Goal: Communication & Community: Answer question/provide support

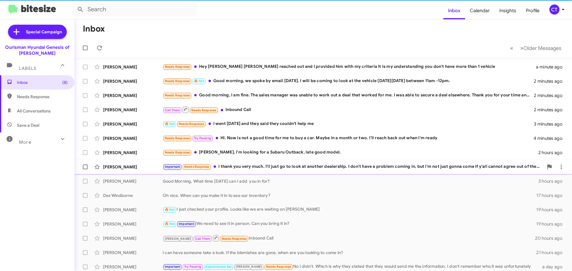
click at [245, 170] on div "Janette Vines Important Needs Response I thank you very much. I'll just go to l…" at bounding box center [323, 167] width 488 height 12
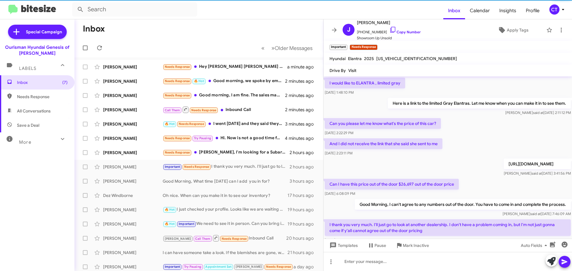
scroll to position [89, 0]
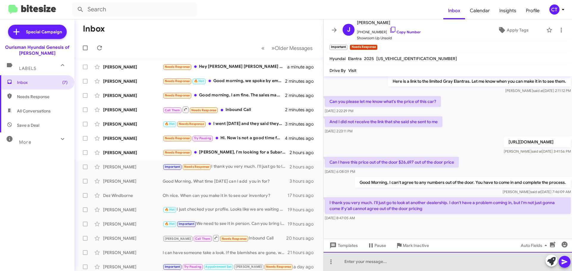
click at [373, 265] on div at bounding box center [447, 261] width 248 height 19
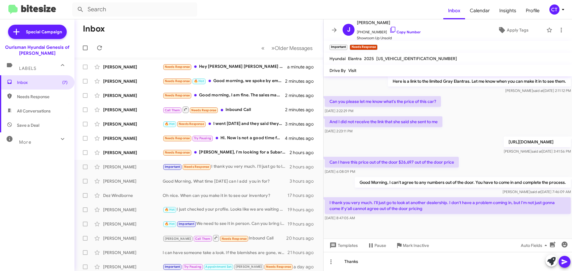
click at [567, 260] on icon at bounding box center [564, 262] width 7 height 7
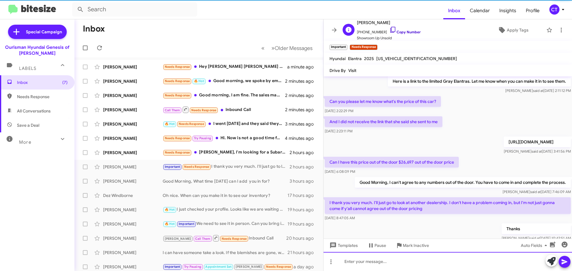
scroll to position [0, 0]
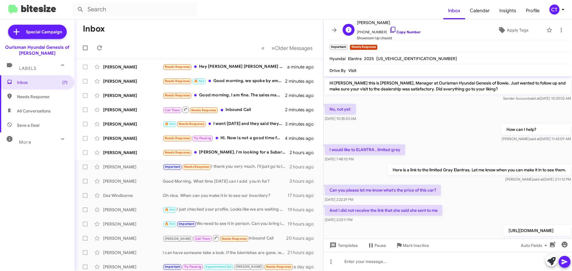
click at [390, 29] on icon at bounding box center [392, 30] width 5 height 6
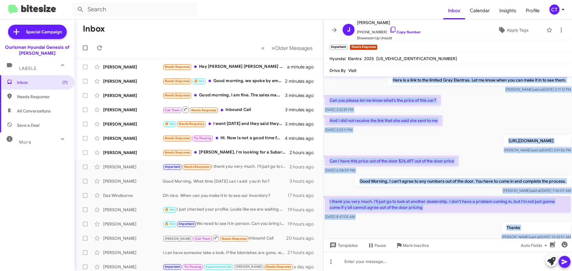
scroll to position [111, 0]
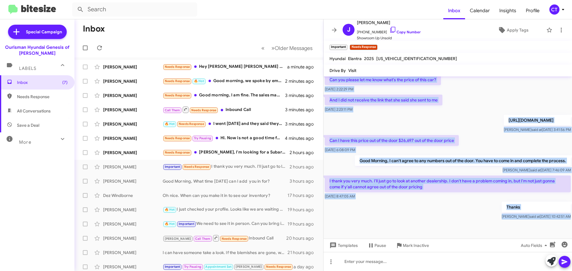
drag, startPoint x: 331, startPoint y: 82, endPoint x: 559, endPoint y: 229, distance: 271.5
click at [560, 230] on cdk-virtual-scroll-viewport "Hi Janette this is Ciara Taylor, Manager at Ourisman Hyundai Genesis of Bowie. …" at bounding box center [447, 158] width 248 height 162
copy div "i Janette this is Ciara Taylor, Manager at Ourisman Hyundai Genesis of Bowie. J…"
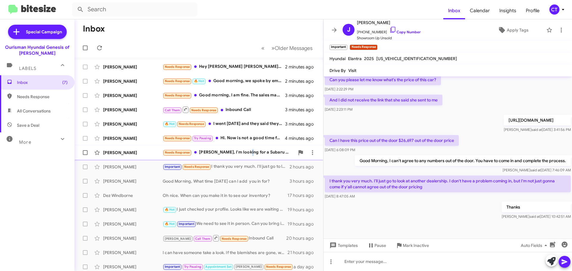
click at [244, 153] on div "Needs Response Clara, I'm looking for a Subaru Outback, late good model." at bounding box center [229, 152] width 132 height 7
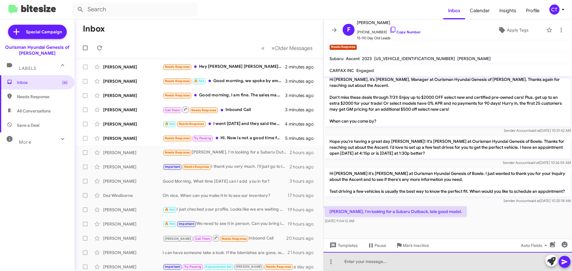
click at [357, 262] on div at bounding box center [447, 261] width 248 height 19
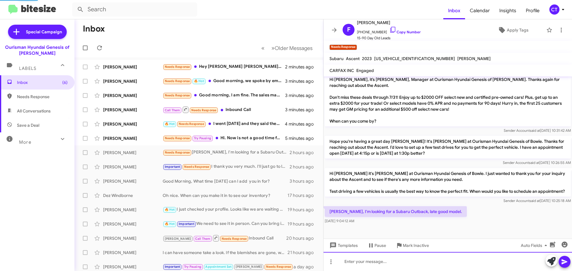
scroll to position [0, 0]
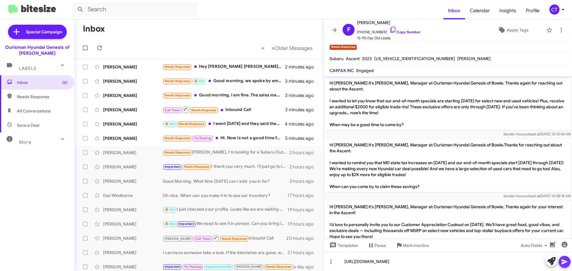
click at [565, 264] on icon at bounding box center [564, 262] width 7 height 7
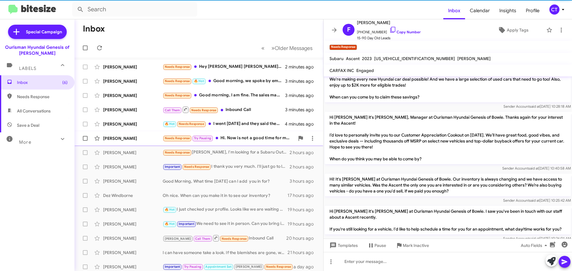
click at [244, 134] on div "Michael Di Marco Needs Response Try Pausing Hi. Now is not a good time for me t…" at bounding box center [198, 139] width 239 height 12
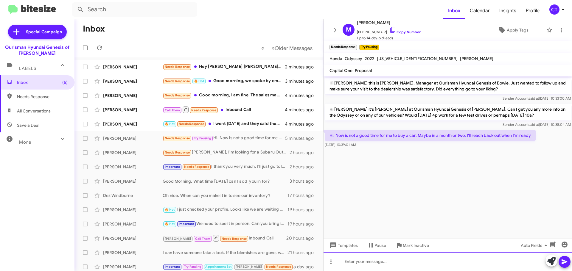
click at [407, 264] on div at bounding box center [447, 261] width 248 height 19
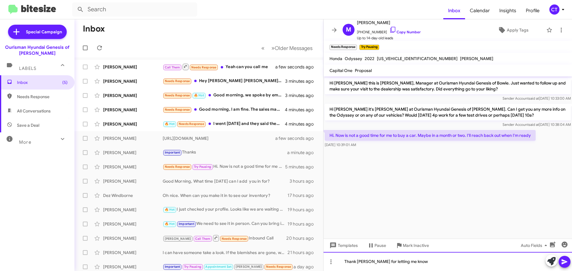
click at [359, 262] on div "Thank yu for letting me know" at bounding box center [447, 261] width 248 height 19
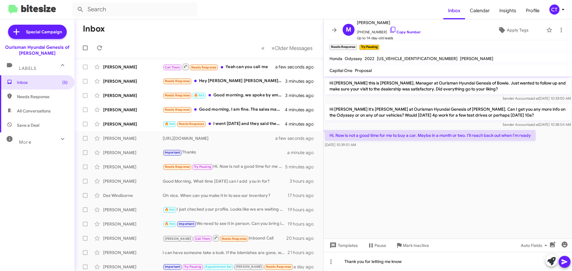
click at [565, 262] on icon at bounding box center [564, 262] width 7 height 7
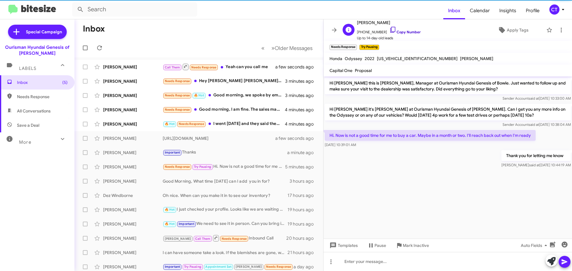
click at [389, 28] on icon at bounding box center [392, 29] width 7 height 7
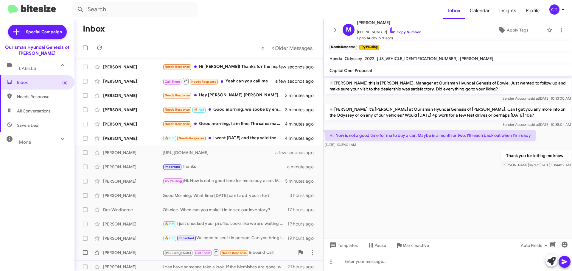
click at [421, 246] on span "Mark Inactive" at bounding box center [416, 245] width 26 height 11
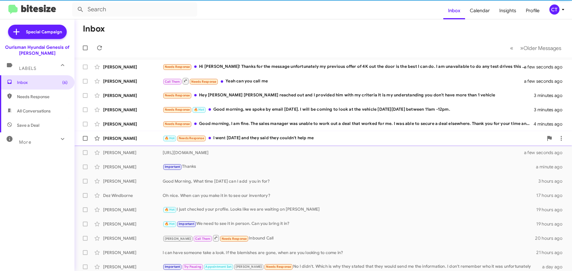
click at [263, 138] on div "🔥 Hot Needs Response I went Saturday and they said they couldn't help me" at bounding box center [353, 138] width 381 height 7
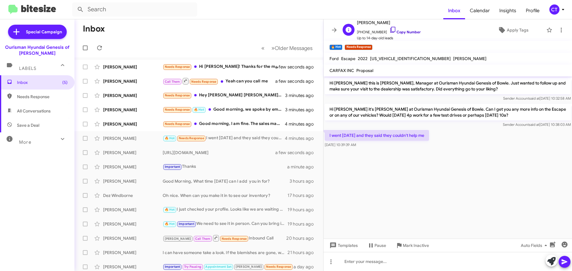
click at [389, 28] on icon at bounding box center [392, 29] width 7 height 7
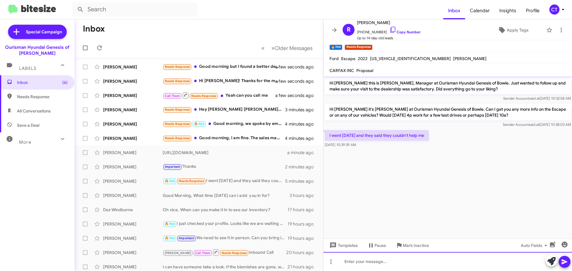
click at [363, 264] on div at bounding box center [447, 261] width 248 height 19
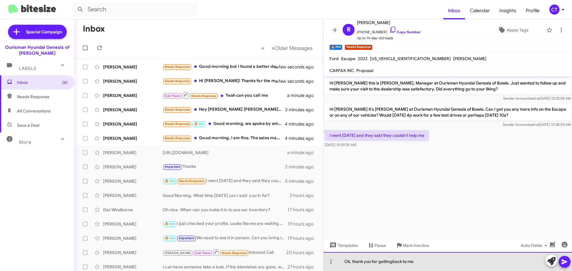
click at [393, 262] on div "Ok, thank you for gettingback to me" at bounding box center [447, 261] width 248 height 19
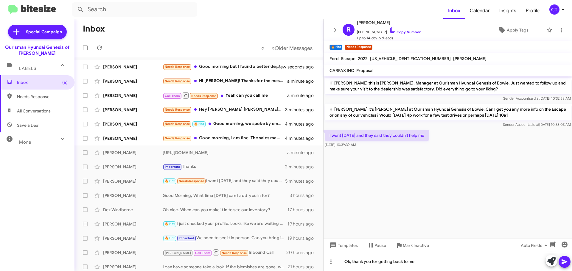
click at [562, 264] on icon at bounding box center [564, 262] width 6 height 5
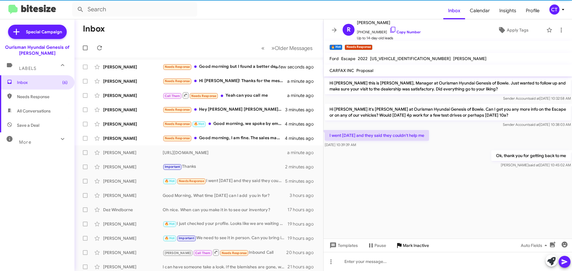
click at [426, 247] on span "Mark Inactive" at bounding box center [416, 245] width 26 height 11
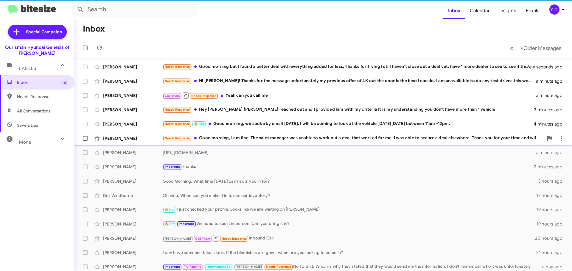
click at [265, 141] on div "Needs Response Good morning, I am fine. The sales manager was unable to work ou…" at bounding box center [353, 138] width 381 height 7
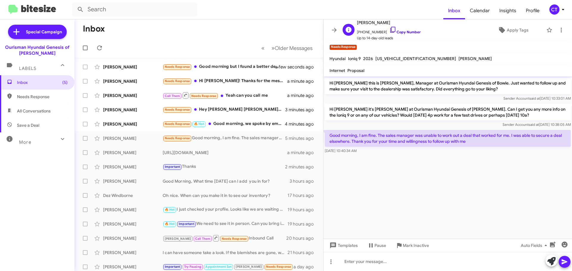
click at [389, 28] on icon at bounding box center [392, 29] width 7 height 7
drag, startPoint x: 331, startPoint y: 133, endPoint x: 372, endPoint y: 154, distance: 46.8
click at [372, 154] on div "Good morning, I am fine. The sales manager was unable to work out a deal that w…" at bounding box center [448, 142] width 246 height 24
copy div "Good morning, I am fine. The sales manager was unable to work out a deal that w…"
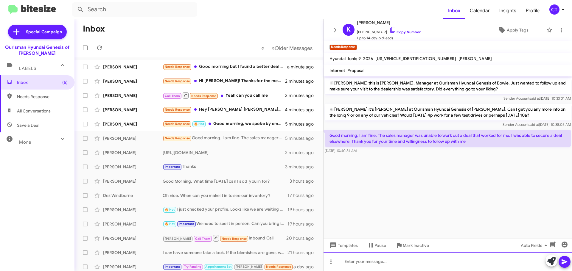
click at [389, 261] on div at bounding box center [447, 261] width 248 height 19
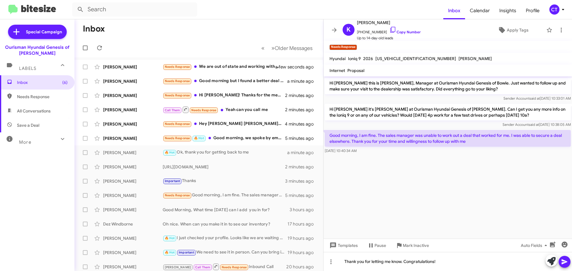
click at [563, 263] on icon at bounding box center [564, 262] width 6 height 5
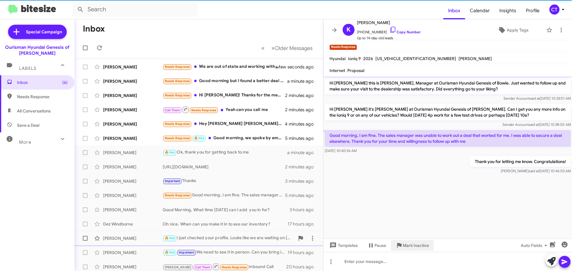
drag, startPoint x: 410, startPoint y: 243, endPoint x: 404, endPoint y: 245, distance: 6.5
click at [410, 242] on span "Mark Inactive" at bounding box center [416, 245] width 26 height 11
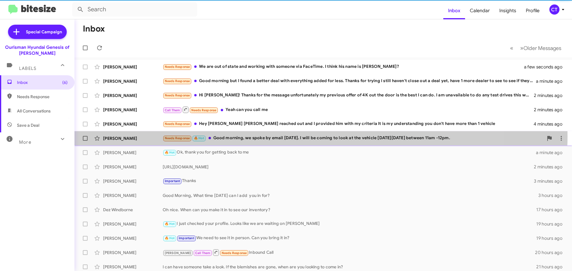
click at [271, 136] on div "Needs Response 🔥 Hot Good morning, we spoke by email yesterday. I will be comin…" at bounding box center [353, 138] width 381 height 7
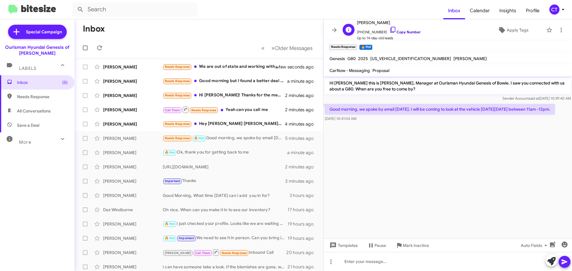
drag, startPoint x: 387, startPoint y: 29, endPoint x: 385, endPoint y: 33, distance: 4.3
click at [389, 29] on icon at bounding box center [392, 29] width 7 height 7
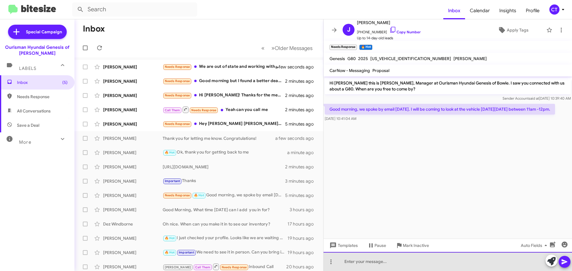
click at [414, 262] on div at bounding box center [447, 261] width 248 height 19
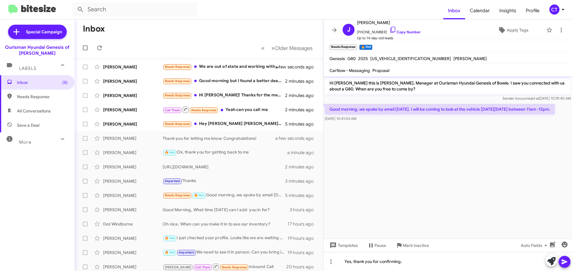
click at [567, 264] on icon at bounding box center [564, 262] width 7 height 7
click at [561, 28] on icon at bounding box center [561, 30] width 1 height 5
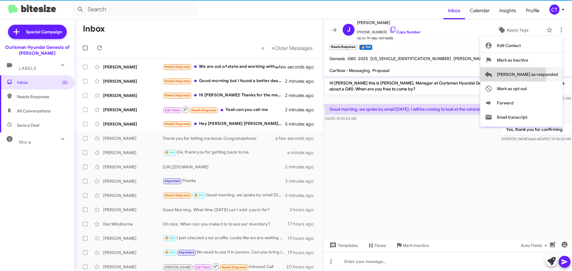
click at [537, 76] on span "Mark as responded" at bounding box center [527, 74] width 61 height 14
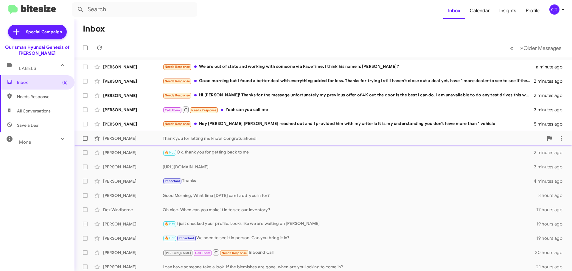
drag, startPoint x: 270, startPoint y: 127, endPoint x: 265, endPoint y: 135, distance: 9.1
click at [269, 127] on div "Needs Response Hey Ciara Danny reached out and I provided him with my criteria …" at bounding box center [348, 124] width 371 height 7
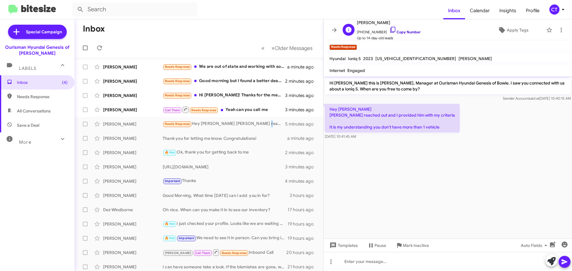
click at [389, 29] on icon at bounding box center [392, 29] width 7 height 7
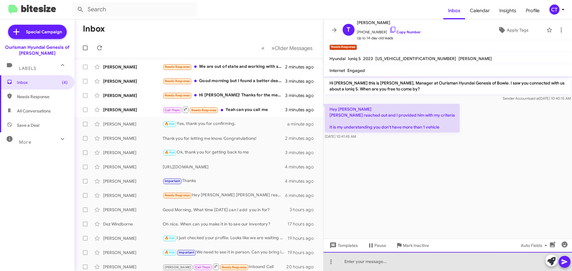
click at [384, 262] on div at bounding box center [447, 261] width 248 height 19
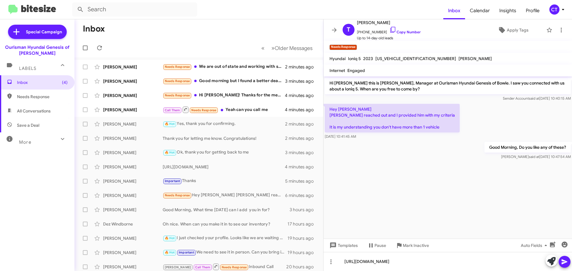
click at [559, 261] on button at bounding box center [564, 262] width 12 height 12
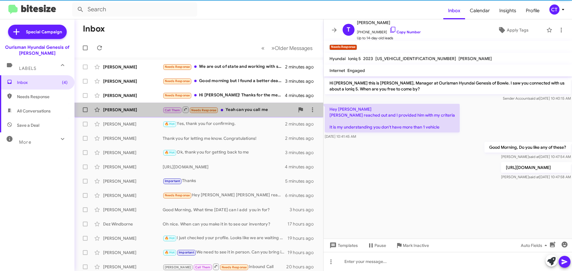
click at [251, 108] on div "Call Them Needs Response Yeah can you call me" at bounding box center [229, 109] width 132 height 7
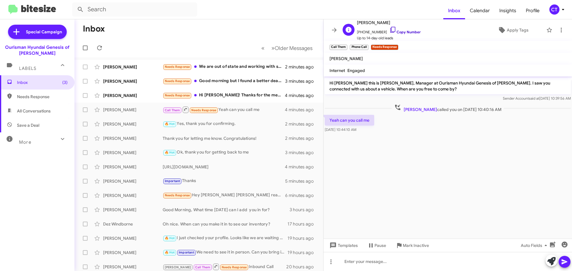
click at [389, 28] on icon at bounding box center [392, 29] width 7 height 7
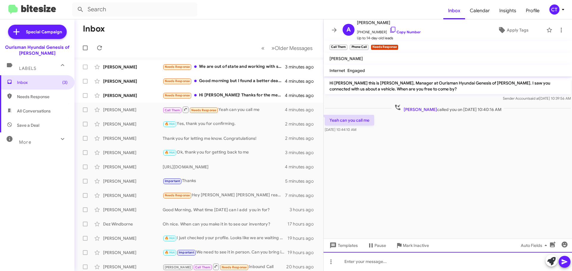
click at [397, 259] on div at bounding box center [447, 261] width 248 height 19
click at [383, 261] on div "Sure, one moment p[lease" at bounding box center [447, 261] width 248 height 19
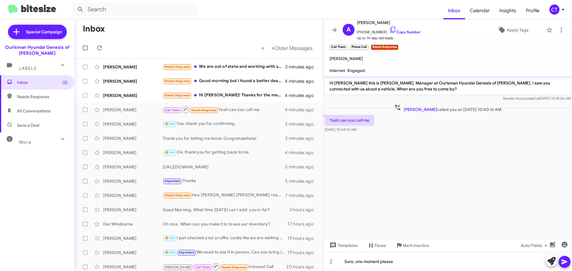
drag, startPoint x: 565, startPoint y: 262, endPoint x: 337, endPoint y: 246, distance: 228.7
click at [565, 262] on icon at bounding box center [564, 262] width 6 height 5
drag, startPoint x: 229, startPoint y: 97, endPoint x: 231, endPoint y: 103, distance: 6.4
click at [229, 97] on div "Needs Response Hi Ciara! Thanks for the message unfortunately my previous offer…" at bounding box center [224, 95] width 122 height 7
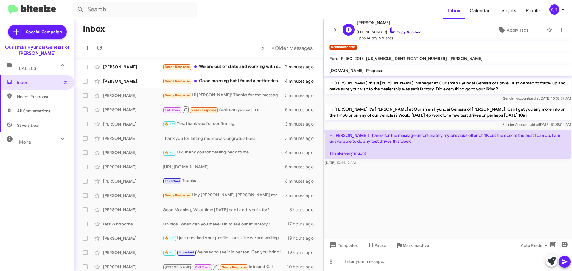
click at [390, 27] on icon at bounding box center [392, 30] width 5 height 6
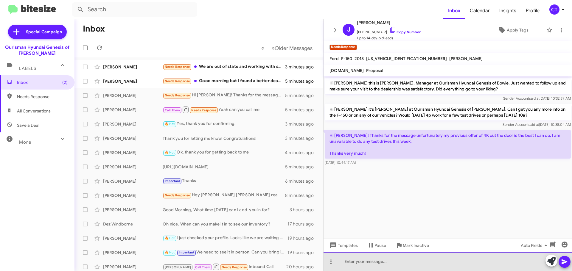
click at [347, 264] on div at bounding box center [447, 261] width 248 height 19
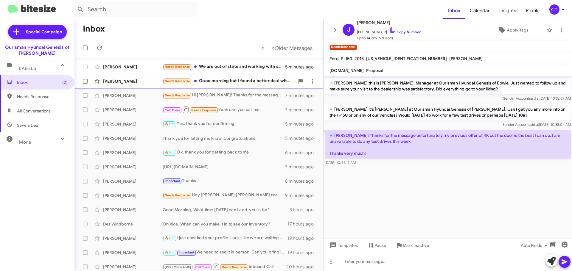
drag, startPoint x: 219, startPoint y: 80, endPoint x: 216, endPoint y: 83, distance: 3.6
click at [219, 80] on div "Needs Response Good morning but I found a better deal with everything added for…" at bounding box center [229, 81] width 132 height 7
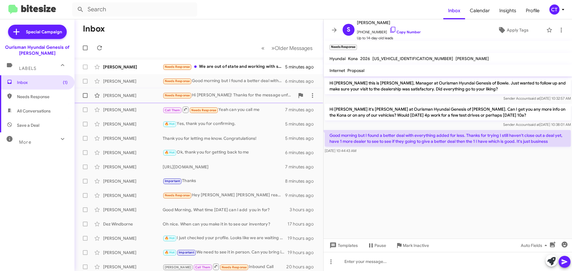
click at [224, 98] on div "Needs Response Hi Ciara! Thanks for the message unfortunately my previous offer…" at bounding box center [229, 95] width 132 height 7
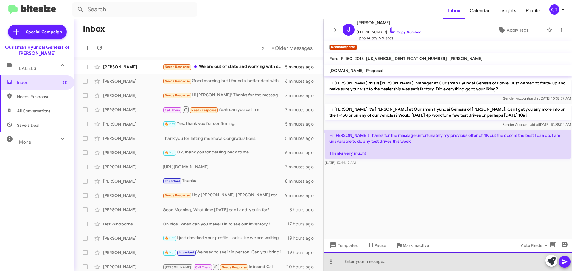
click at [363, 268] on div at bounding box center [447, 261] width 248 height 19
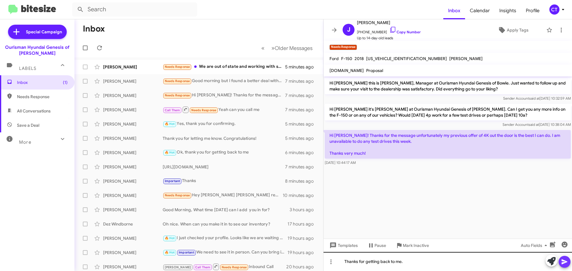
drag, startPoint x: 568, startPoint y: 264, endPoint x: 478, endPoint y: 263, distance: 89.7
click at [568, 264] on icon at bounding box center [564, 262] width 7 height 7
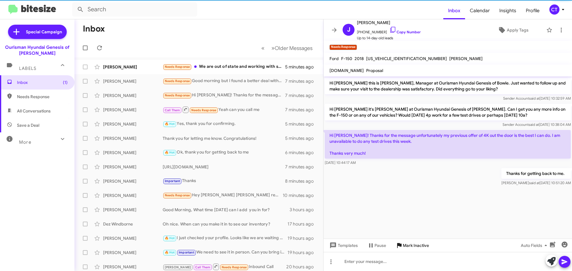
click at [427, 245] on span "Mark Inactive" at bounding box center [416, 245] width 26 height 11
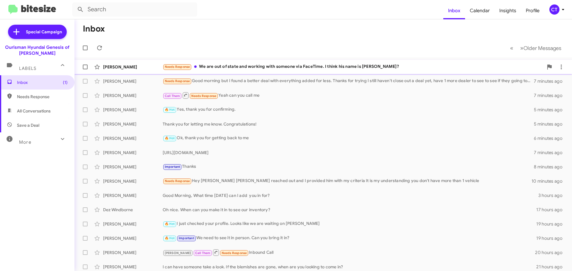
click at [221, 68] on div "Needs Response We are out of state and working with someone via FaceTime. I thi…" at bounding box center [353, 66] width 381 height 7
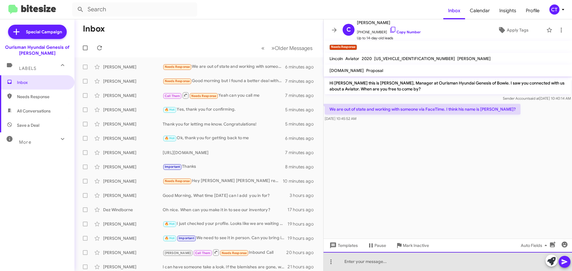
click at [380, 257] on div at bounding box center [447, 261] width 248 height 19
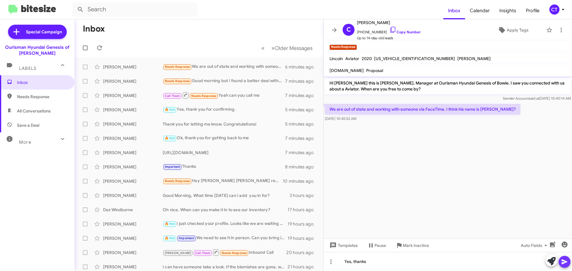
drag, startPoint x: 562, startPoint y: 264, endPoint x: 479, endPoint y: 180, distance: 118.6
click at [562, 264] on icon at bounding box center [564, 262] width 6 height 5
click at [389, 28] on icon at bounding box center [392, 29] width 7 height 7
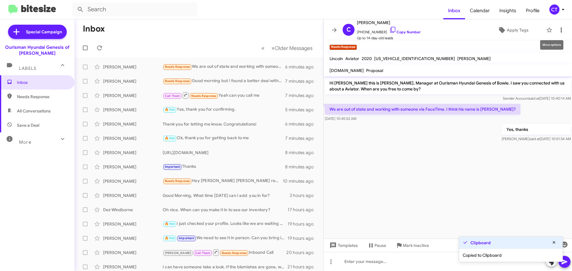
click at [559, 29] on icon at bounding box center [561, 30] width 7 height 7
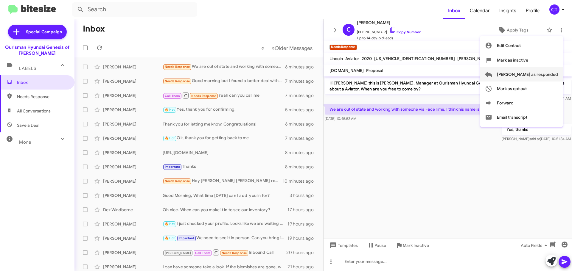
click at [542, 71] on span "Mark as responded" at bounding box center [527, 74] width 61 height 14
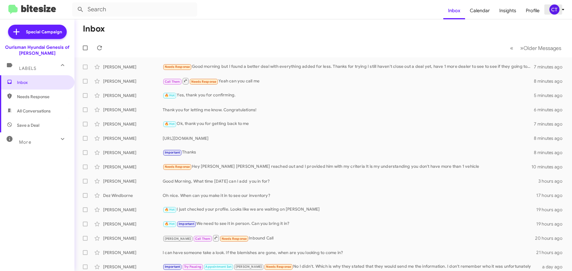
click at [562, 8] on icon at bounding box center [562, 9] width 7 height 7
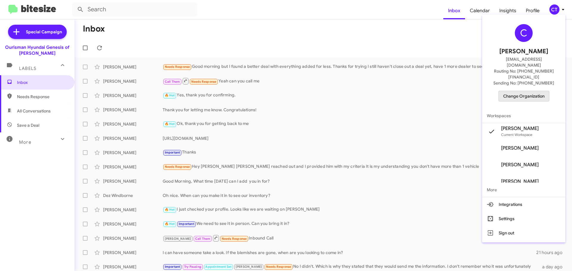
click at [540, 91] on span "Change Organization" at bounding box center [523, 96] width 41 height 10
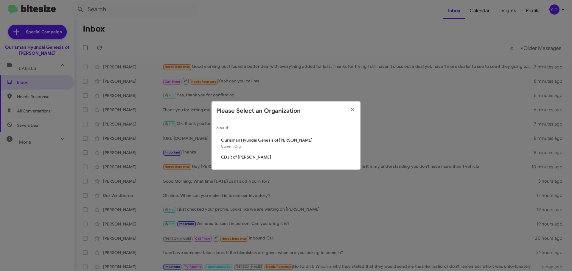
click at [239, 158] on span "CDJR of [PERSON_NAME]" at bounding box center [288, 157] width 135 height 6
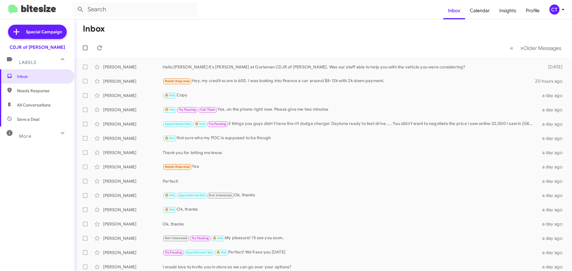
click at [558, 13] on div "CT" at bounding box center [554, 9] width 10 height 10
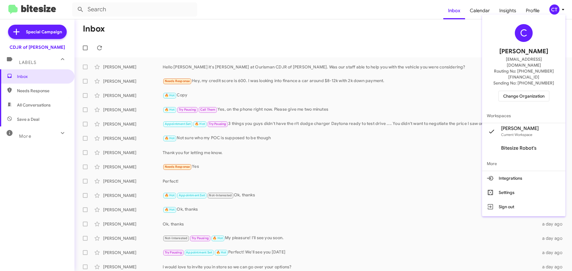
click at [523, 91] on span "Change Organization" at bounding box center [523, 96] width 41 height 10
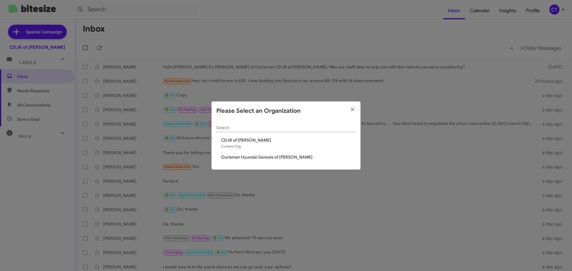
click at [241, 159] on span "Ourisman Hyundai Genesis of [PERSON_NAME]" at bounding box center [288, 157] width 135 height 6
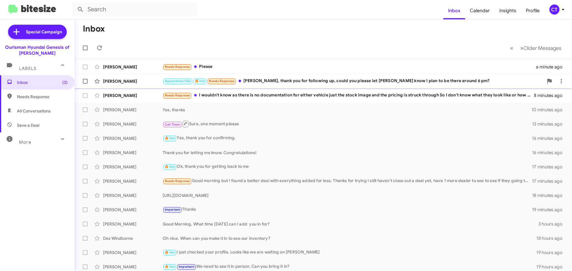
click at [255, 80] on div "Appointment Set 🔥 Hot Needs Response Ciara, thank you for following up, could y…" at bounding box center [353, 81] width 381 height 7
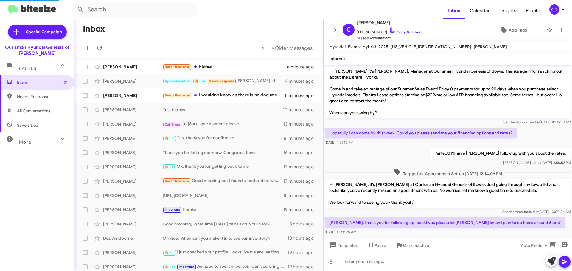
scroll to position [7, 0]
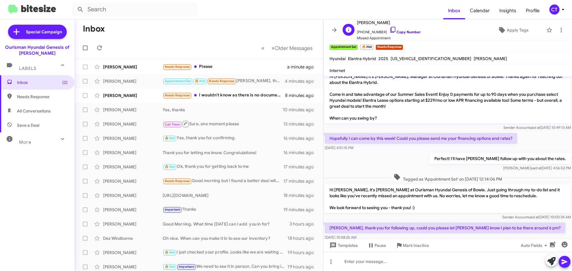
click at [389, 28] on icon at bounding box center [392, 29] width 7 height 7
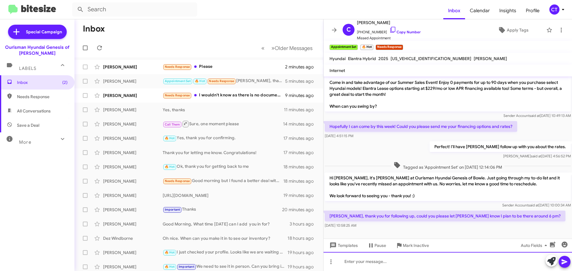
click at [379, 265] on div at bounding box center [447, 261] width 248 height 19
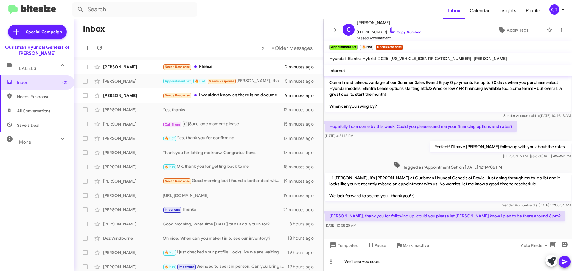
click at [568, 264] on button at bounding box center [564, 262] width 12 height 12
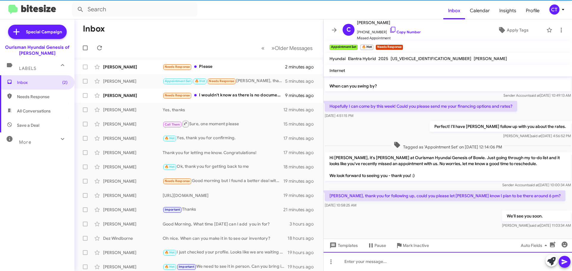
scroll to position [40, 0]
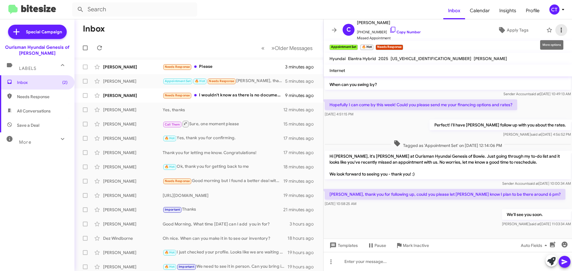
click at [558, 29] on icon at bounding box center [561, 30] width 7 height 7
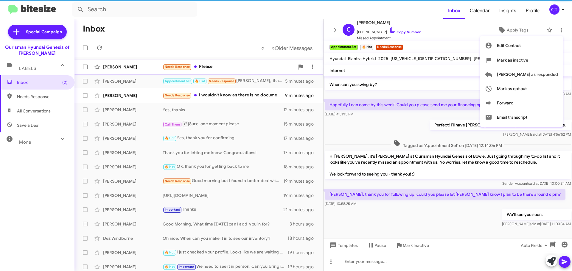
click at [539, 73] on span "Mark as responded" at bounding box center [527, 74] width 61 height 14
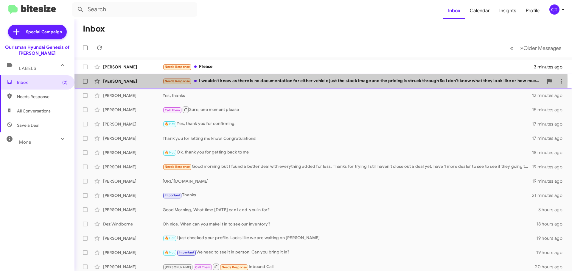
click at [254, 81] on div "Needs Response I wouldn't know as there is no documentation for either vehicle …" at bounding box center [353, 81] width 381 height 7
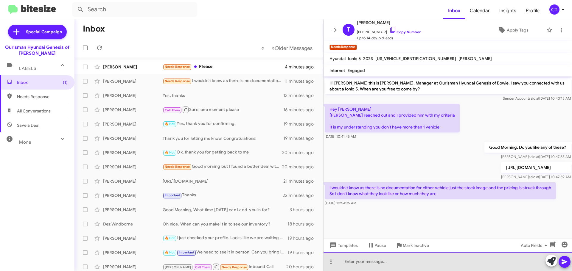
click at [376, 263] on div at bounding box center [447, 261] width 248 height 19
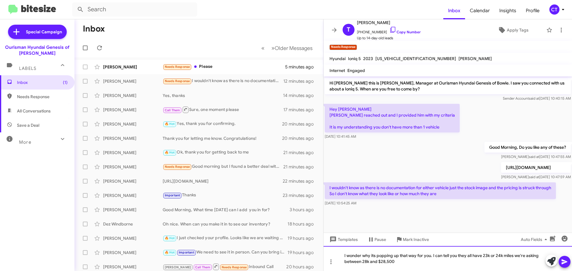
drag, startPoint x: 385, startPoint y: 260, endPoint x: 388, endPoint y: 264, distance: 5.0
click at [385, 260] on div "I wonder why its popping up that way for you. I can tell you they all have 23k …" at bounding box center [447, 258] width 248 height 25
click at [424, 263] on div "I wonder why its popping up that way for you. I can tell you they all have 23k …" at bounding box center [447, 258] width 248 height 25
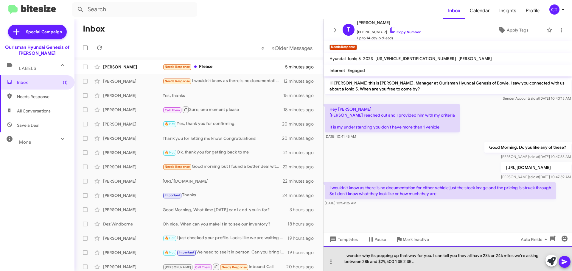
click at [450, 264] on div "I wonder why its popping up that way for you. I can tell you they all have 23k …" at bounding box center [447, 258] width 248 height 25
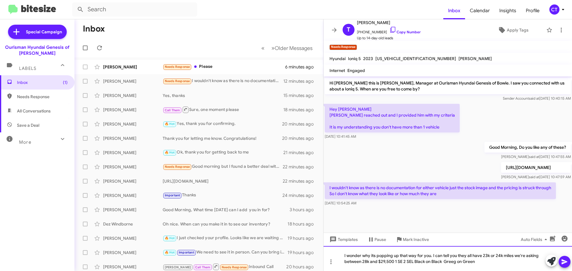
drag, startPoint x: 500, startPoint y: 263, endPoint x: 497, endPoint y: 263, distance: 3.3
click at [500, 263] on div "I wonder why its popping up that way for you. I can tell you they all have 23k …" at bounding box center [447, 258] width 248 height 25
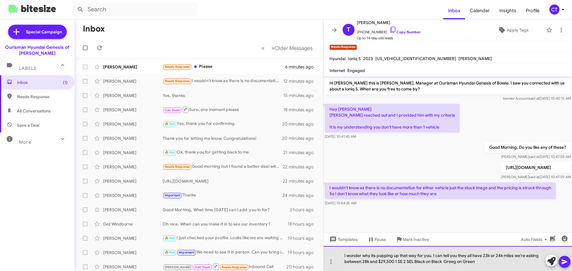
click at [456, 264] on div "I wonder why its popping up that way for you. I can tell you they all have 23k …" at bounding box center [447, 258] width 248 height 25
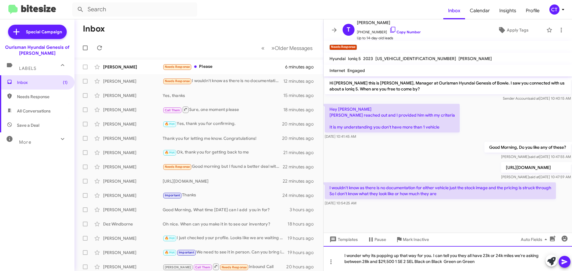
click at [495, 266] on div "I wonder why its popping up that way for you. I can tell you they all have 23k …" at bounding box center [447, 258] width 248 height 25
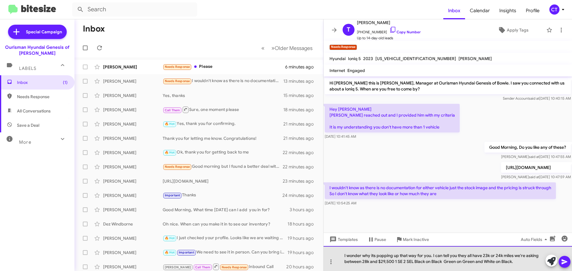
click at [571, 260] on div "I wonder why its popping up that way for you. I can tell you they all have 23k …" at bounding box center [447, 258] width 248 height 25
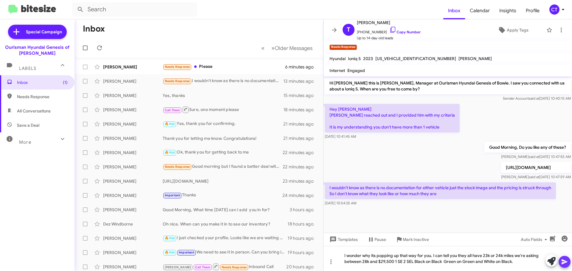
click at [568, 261] on icon at bounding box center [564, 262] width 7 height 7
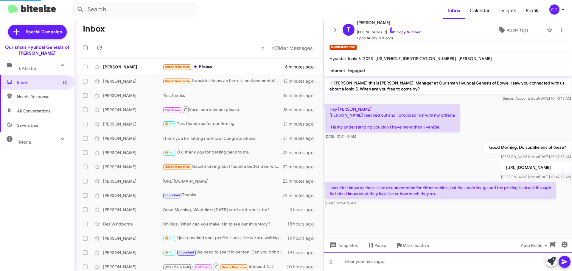
scroll to position [4, 0]
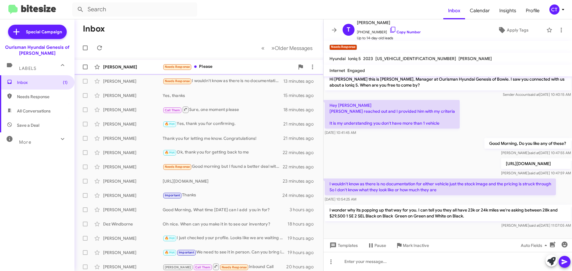
click at [220, 69] on div "Needs Response Please" at bounding box center [229, 66] width 132 height 7
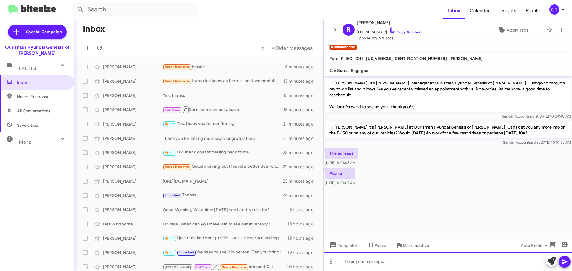
click at [364, 261] on div at bounding box center [447, 261] width 248 height 19
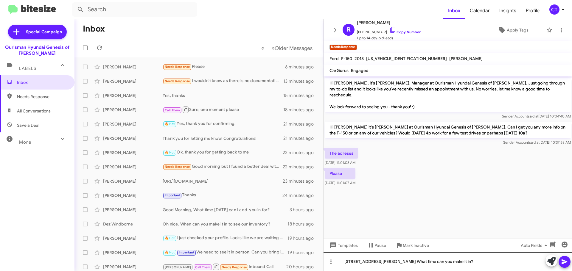
click at [561, 262] on button at bounding box center [564, 262] width 12 height 12
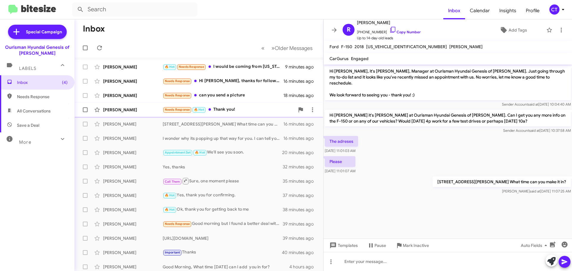
click at [231, 112] on div "Needs Response 🔥 Hot Thank you!" at bounding box center [229, 109] width 132 height 7
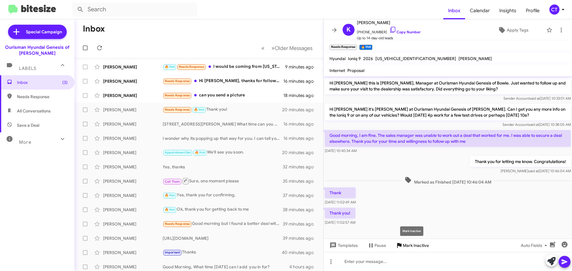
click at [429, 246] on button "Mark Inactive" at bounding box center [412, 245] width 43 height 11
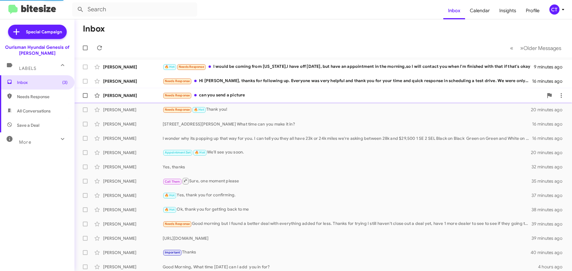
click at [234, 98] on div "Needs Response can you send a picture" at bounding box center [353, 95] width 381 height 7
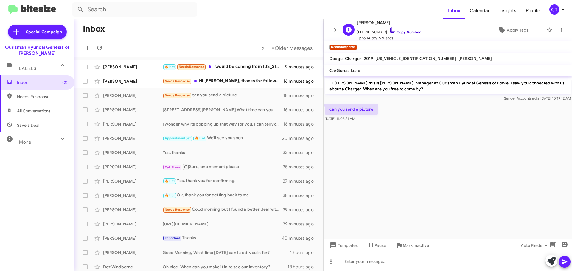
click at [389, 28] on icon at bounding box center [392, 29] width 7 height 7
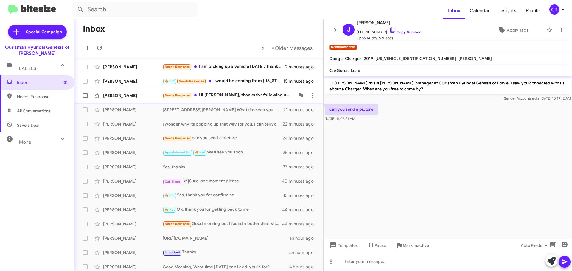
click at [239, 99] on div "Needs Response Hi Ciara, thanks for following up. Everyone was very helpful and…" at bounding box center [229, 95] width 132 height 7
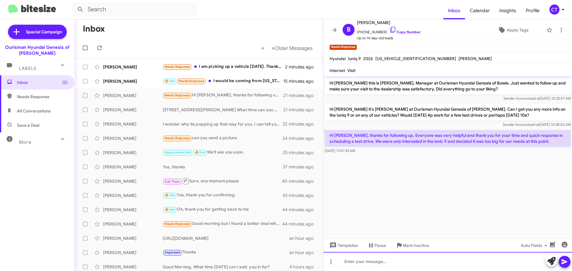
drag, startPoint x: 400, startPoint y: 259, endPoint x: 407, endPoint y: 266, distance: 10.5
click at [399, 259] on div at bounding box center [447, 261] width 248 height 19
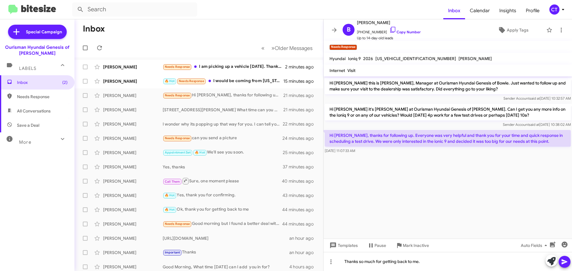
click at [560, 262] on button at bounding box center [564, 262] width 12 height 12
click at [389, 29] on icon at bounding box center [392, 29] width 7 height 7
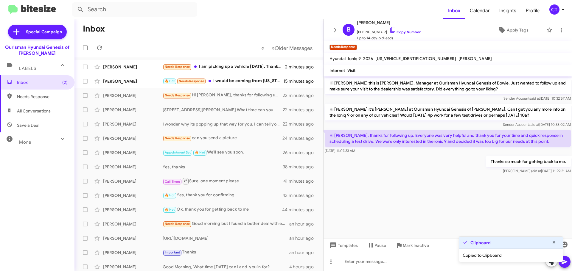
click at [449, 207] on cdk-virtual-scroll-viewport "Hi Brad this is Ciara Taylor, Manager at Ourisman Hyundai Genesis of Bowie. Jus…" at bounding box center [447, 158] width 248 height 162
click at [425, 245] on span "Mark Inactive" at bounding box center [416, 245] width 26 height 11
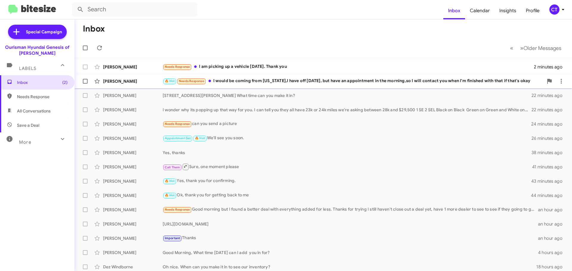
drag, startPoint x: 264, startPoint y: 79, endPoint x: 268, endPoint y: 87, distance: 8.9
click at [264, 79] on div "🔥 Hot Needs Response I would be coming from Delaware,I have off Tuesday, but ha…" at bounding box center [353, 81] width 381 height 7
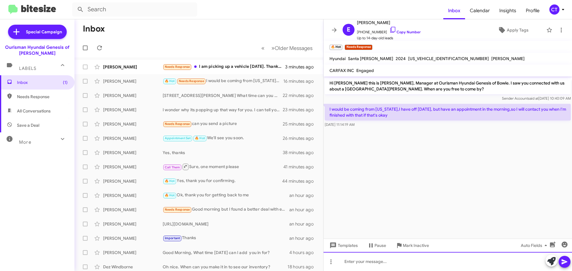
click at [371, 263] on div at bounding box center [447, 261] width 248 height 19
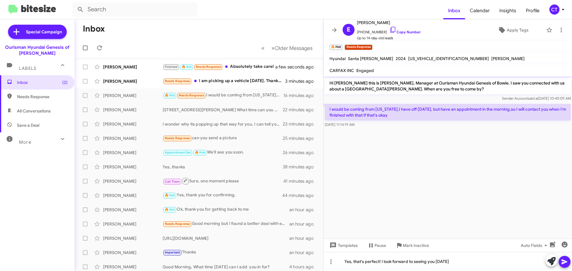
click at [564, 261] on icon at bounding box center [564, 262] width 7 height 7
click at [389, 29] on icon at bounding box center [392, 29] width 7 height 7
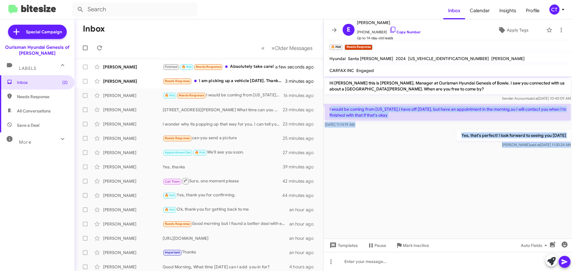
drag, startPoint x: 330, startPoint y: 108, endPoint x: 560, endPoint y: 152, distance: 234.4
click at [560, 152] on cdk-virtual-scroll-viewport "Hi Eileen this is Ciara Taylor, Manager at Ourisman Hyundai Genesis of Bowie. I…" at bounding box center [447, 158] width 248 height 162
copy div "would be coming from Delaware,I have off Tuesday, but have an appointment in th…"
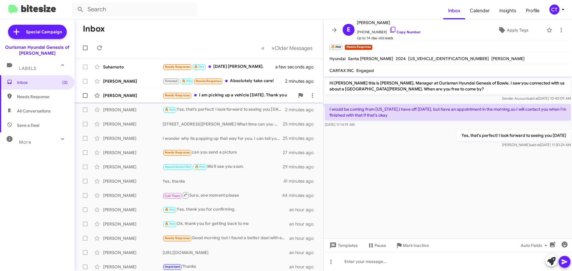
click at [237, 93] on div "Needs Response I am picking up a vehicle today. Thank you" at bounding box center [229, 95] width 132 height 7
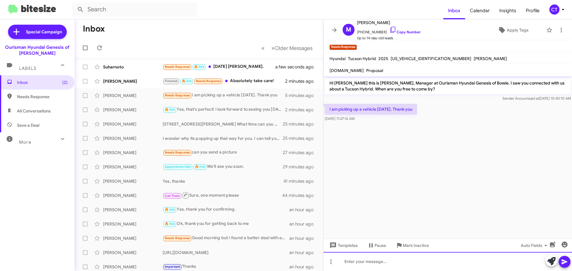
click at [384, 259] on div at bounding box center [447, 261] width 248 height 19
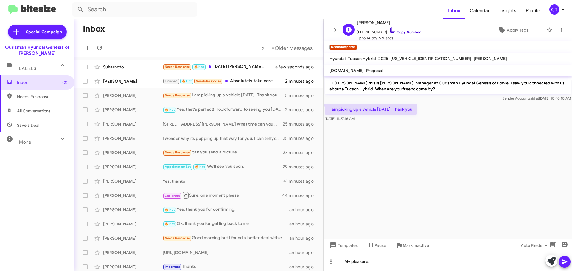
click at [389, 28] on icon at bounding box center [392, 29] width 7 height 7
click at [564, 267] on span at bounding box center [564, 262] width 7 height 12
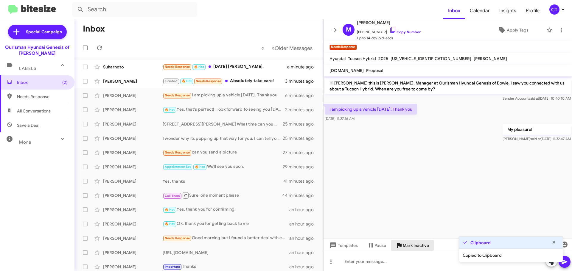
drag, startPoint x: 16, startPoint y: 92, endPoint x: 413, endPoint y: 249, distance: 426.5
click at [413, 249] on span "Mark Inactive" at bounding box center [416, 245] width 26 height 11
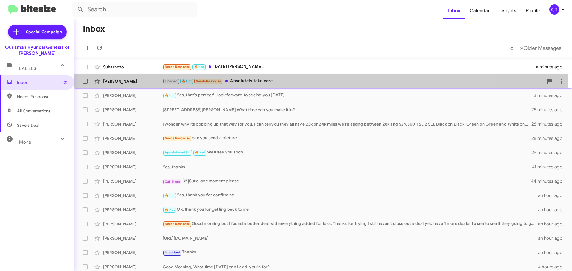
click at [267, 84] on div "Finished 🔥 Hot Needs Response Absolutely take care!" at bounding box center [353, 81] width 381 height 7
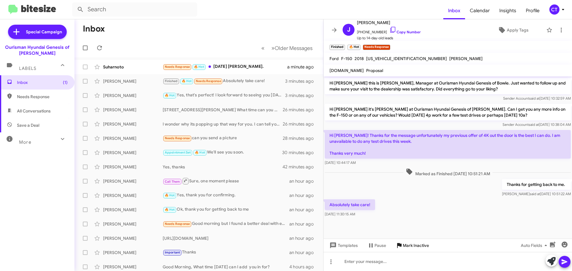
click at [414, 239] on mat-tooltip-component "Mark Inactive" at bounding box center [412, 232] width 32 height 18
drag, startPoint x: 414, startPoint y: 245, endPoint x: 411, endPoint y: 250, distance: 5.3
click at [414, 245] on span "Mark Inactive" at bounding box center [416, 245] width 26 height 11
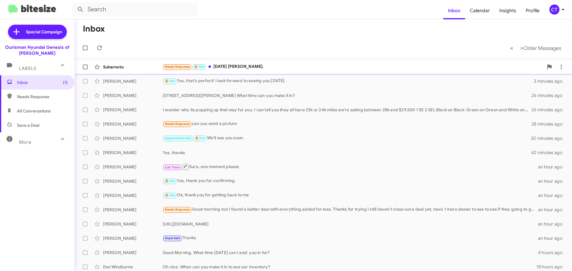
click at [230, 65] on div "Needs Response 🔥 Hot Next tuesday clara." at bounding box center [353, 66] width 381 height 7
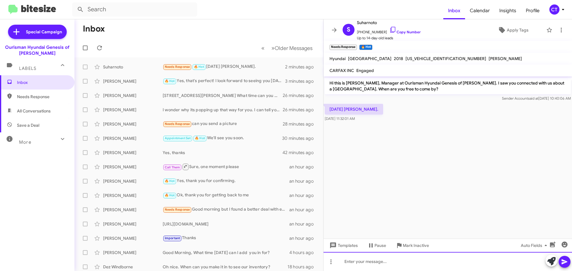
click at [373, 264] on div at bounding box center [447, 261] width 248 height 19
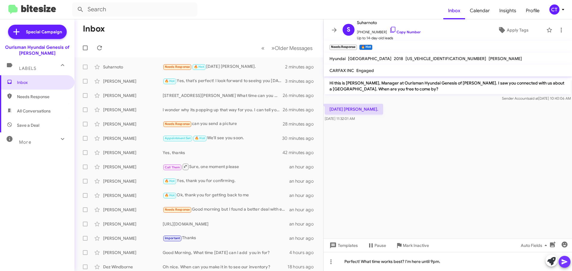
click at [566, 266] on span at bounding box center [564, 262] width 7 height 12
click at [389, 29] on icon at bounding box center [392, 29] width 7 height 7
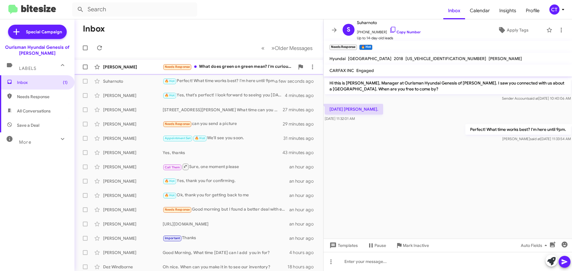
click at [211, 69] on div "Needs Response What does green on green mean? I'm curious what a green interior…" at bounding box center [229, 66] width 132 height 7
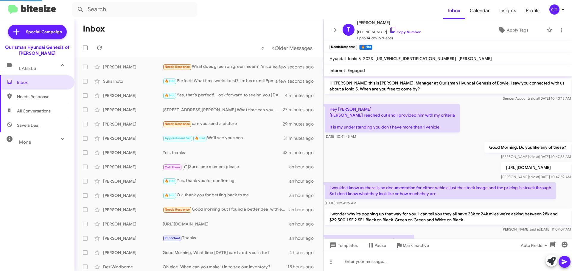
scroll to position [32, 0]
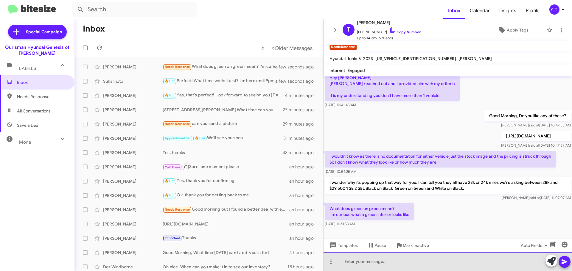
click at [359, 261] on div at bounding box center [447, 261] width 248 height 19
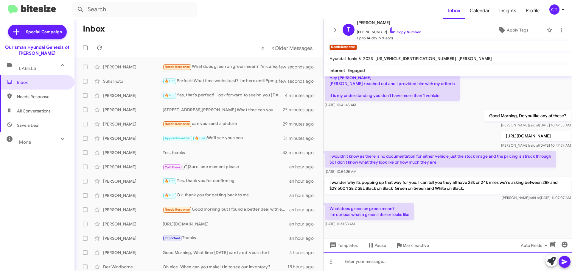
click at [398, 265] on div at bounding box center [447, 261] width 248 height 19
click at [406, 262] on div "We just got these in. I'm going tohave a sales professional grab us a video." at bounding box center [447, 261] width 248 height 19
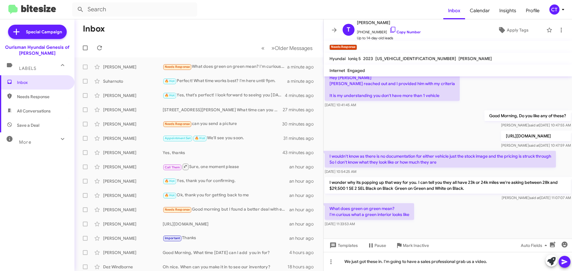
click at [563, 261] on icon at bounding box center [564, 262] width 6 height 5
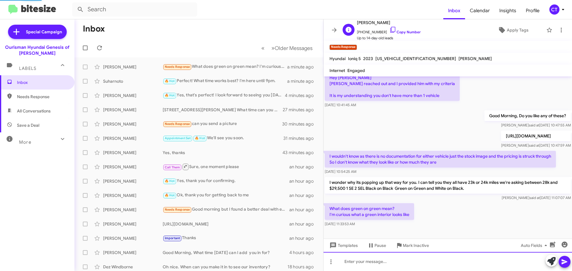
scroll to position [27, 0]
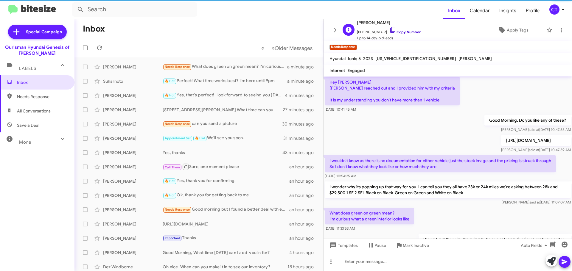
click at [389, 29] on icon at bounding box center [392, 29] width 7 height 7
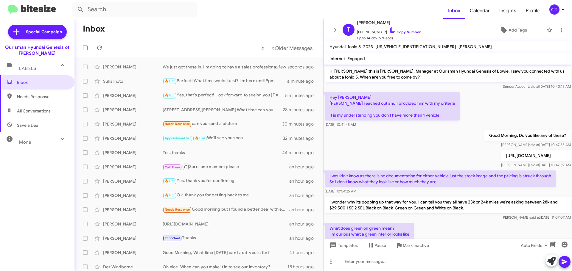
scroll to position [41, 0]
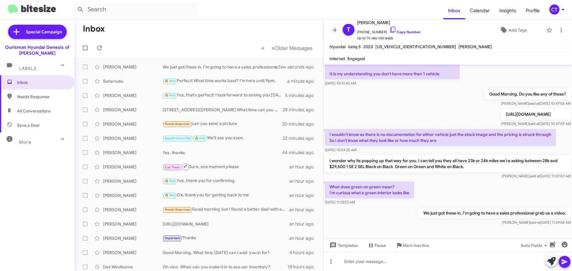
drag, startPoint x: 329, startPoint y: 184, endPoint x: 408, endPoint y: 200, distance: 80.6
click at [408, 200] on div "What does green on green mean? I'm curious what a green interior looks like [DA…" at bounding box center [369, 194] width 89 height 24
copy div "What does green on green mean? I'm curious what a green interior looks like [DA…"
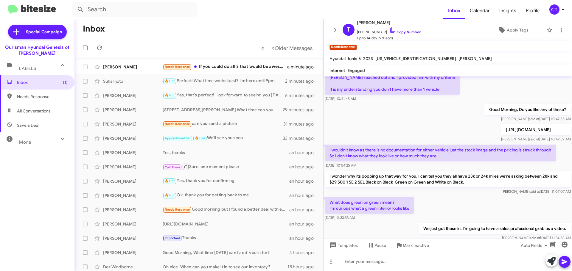
scroll to position [75, 0]
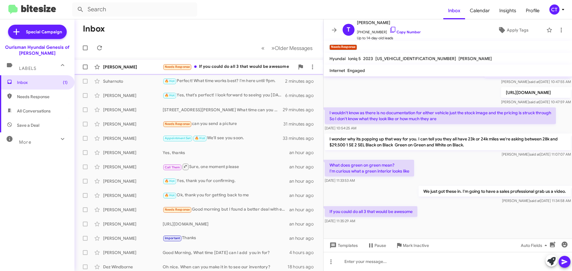
drag, startPoint x: 232, startPoint y: 64, endPoint x: 229, endPoint y: 68, distance: 4.9
click at [232, 64] on div "Needs Response If you could do all 3 that would be awesome" at bounding box center [229, 66] width 132 height 7
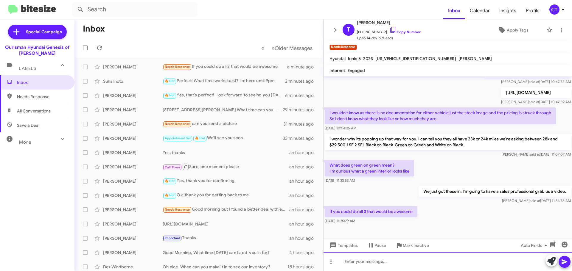
click at [398, 266] on div at bounding box center [447, 261] width 248 height 19
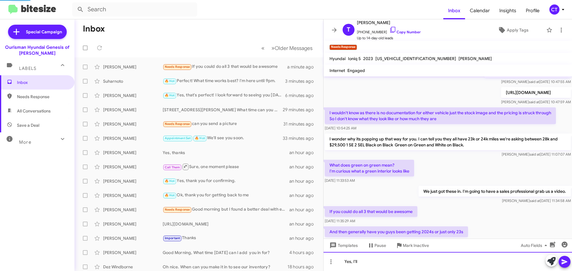
scroll to position [0, 0]
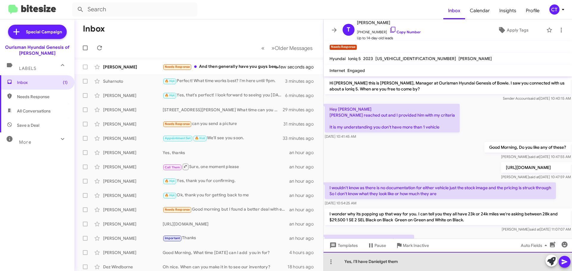
click at [380, 263] on div "Yes, I'll have Danielget them" at bounding box center [447, 261] width 248 height 19
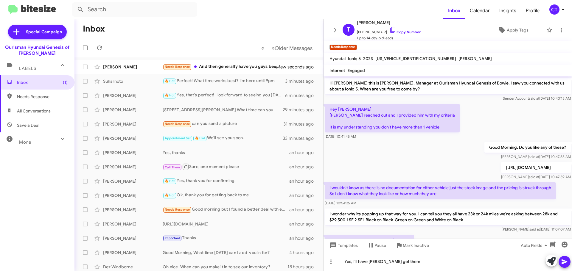
click at [564, 263] on icon at bounding box center [564, 262] width 6 height 5
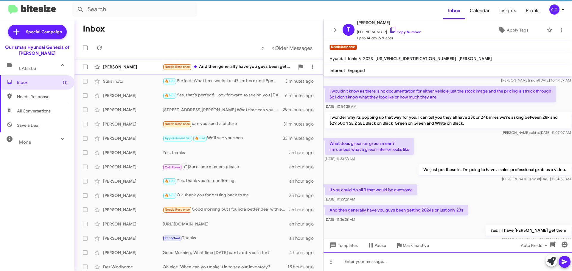
scroll to position [119, 0]
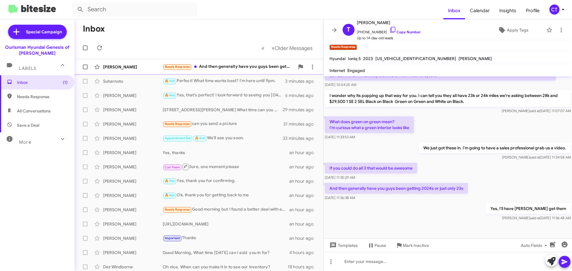
drag, startPoint x: 235, startPoint y: 69, endPoint x: 233, endPoint y: 73, distance: 4.8
click at [235, 69] on div "Needs Response And then generally have you guys been getting 2024s or just only…" at bounding box center [229, 66] width 132 height 7
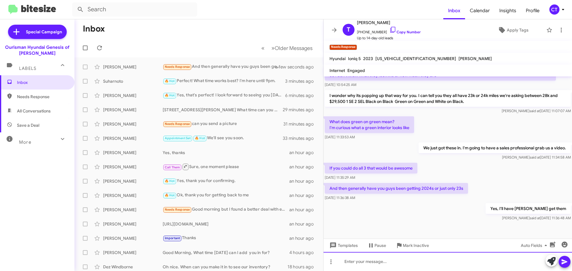
drag, startPoint x: 392, startPoint y: 263, endPoint x: 397, endPoint y: 265, distance: 5.4
click at [392, 263] on div at bounding box center [447, 261] width 248 height 19
click at [409, 262] on div "The 24 is the" at bounding box center [447, 261] width 248 height 19
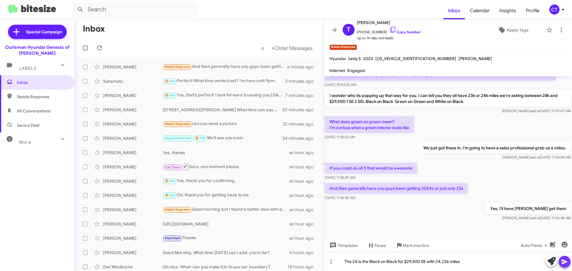
click at [569, 263] on button at bounding box center [564, 262] width 12 height 12
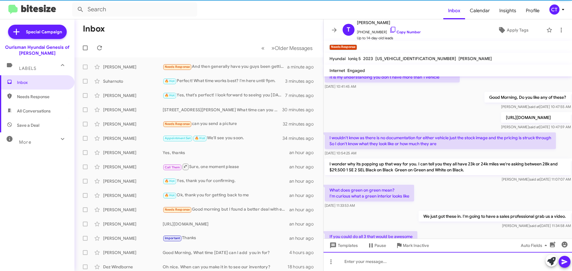
scroll to position [140, 0]
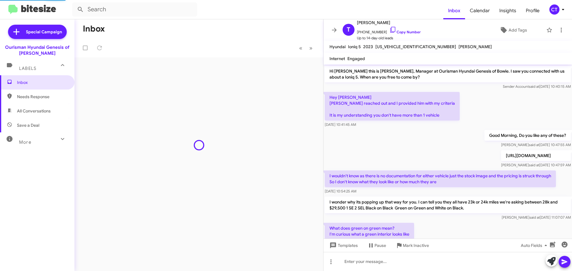
scroll to position [128, 0]
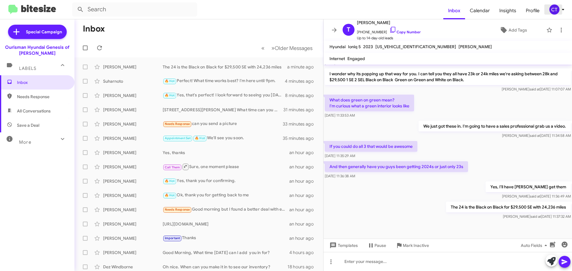
click at [552, 6] on div "CT" at bounding box center [554, 9] width 10 height 10
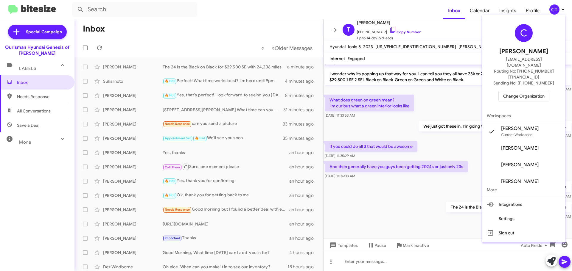
click at [529, 91] on span "Change Organization" at bounding box center [523, 96] width 41 height 10
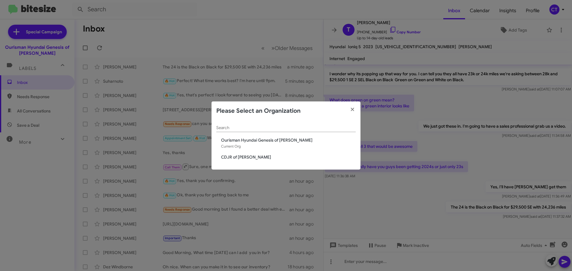
click at [242, 156] on span "CDJR of [PERSON_NAME]" at bounding box center [288, 157] width 135 height 6
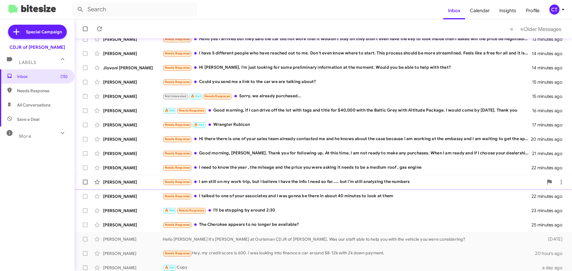
scroll to position [74, 0]
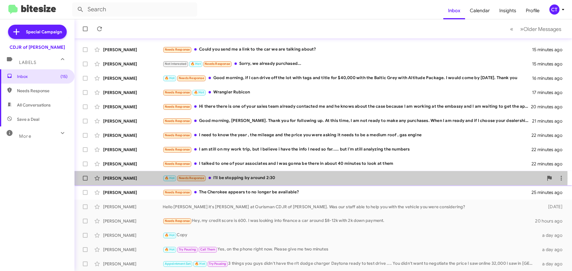
click at [254, 178] on div "🔥 Hot Needs Response I'll be stopping by around 2:30" at bounding box center [353, 178] width 381 height 7
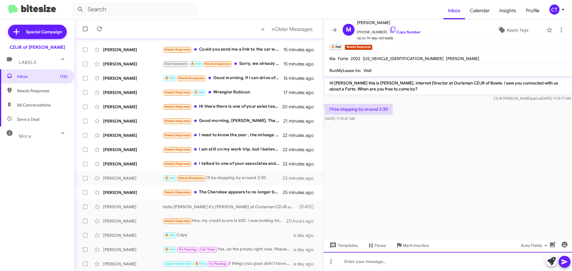
click at [375, 265] on div at bounding box center [447, 261] width 248 height 19
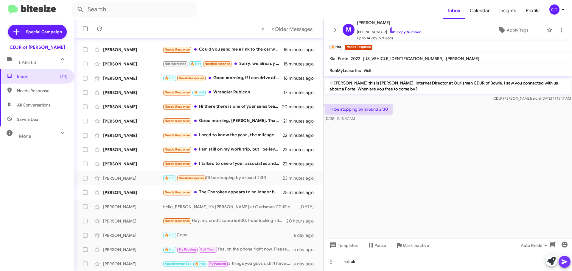
click at [567, 260] on icon at bounding box center [564, 262] width 7 height 7
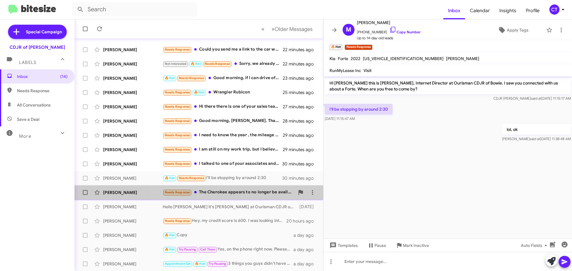
click at [241, 196] on div "Brianna Haugan Needs Response The Cherokee appears to no longer be available? 3…" at bounding box center [198, 193] width 239 height 12
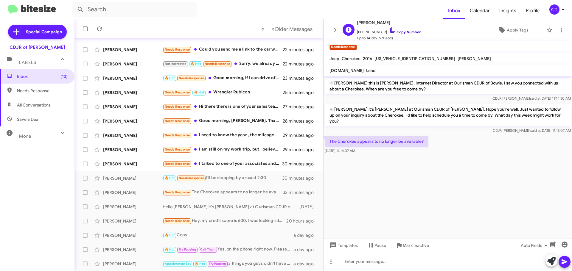
click at [389, 29] on icon at bounding box center [392, 29] width 7 height 7
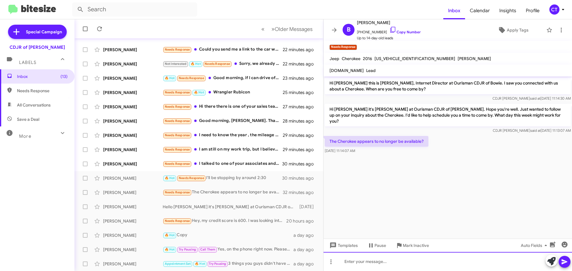
click at [366, 267] on div at bounding box center [447, 261] width 248 height 19
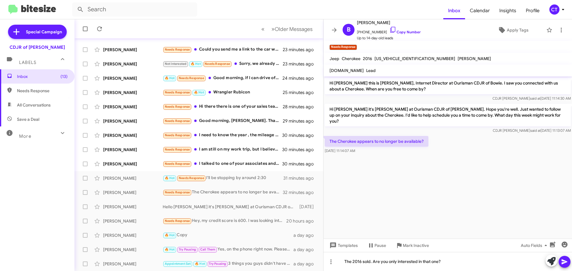
click at [568, 259] on icon at bounding box center [564, 262] width 7 height 7
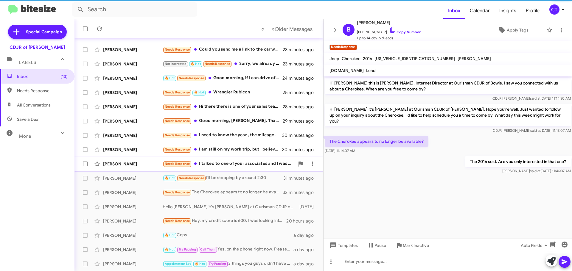
click at [227, 164] on div "Needs Response I talked to one of your associates and I was gonna be there in a…" at bounding box center [229, 164] width 132 height 7
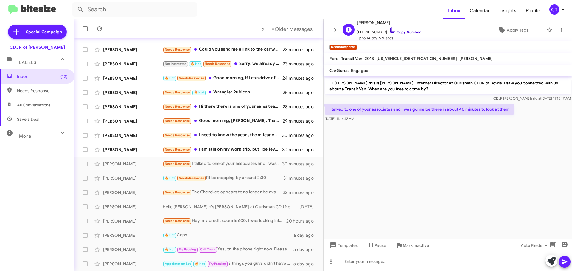
click at [389, 29] on icon at bounding box center [392, 29] width 7 height 7
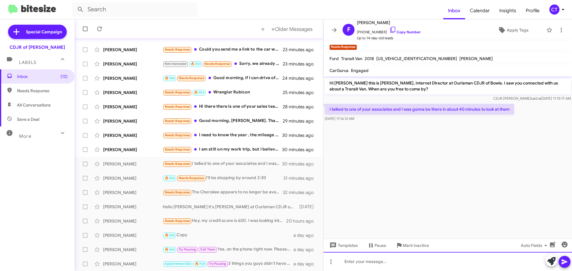
click at [372, 270] on div at bounding box center [447, 261] width 248 height 19
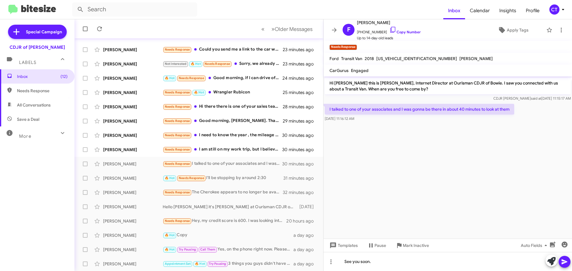
click at [561, 262] on icon at bounding box center [564, 262] width 7 height 7
click at [233, 150] on div "Needs Response I am still on my work trip, but I believe i have the info I need…" at bounding box center [229, 149] width 132 height 7
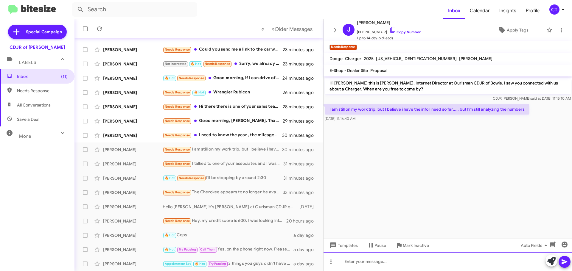
click at [419, 259] on div at bounding box center [447, 261] width 248 height 19
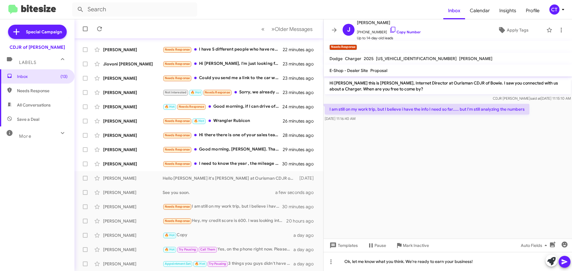
click at [563, 261] on icon at bounding box center [564, 262] width 6 height 5
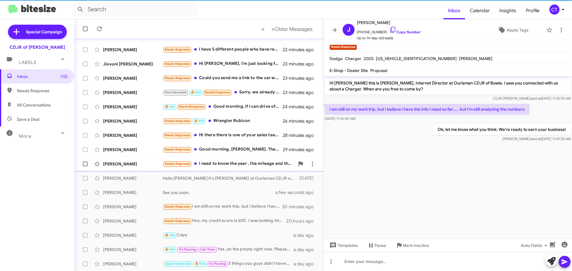
click at [243, 162] on div "Needs Response I need to know the year , the mileage and the price you were ask…" at bounding box center [229, 164] width 132 height 7
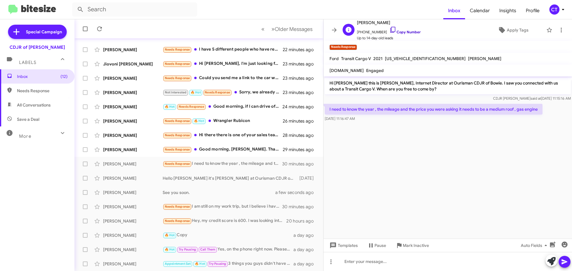
click at [389, 29] on icon at bounding box center [392, 29] width 7 height 7
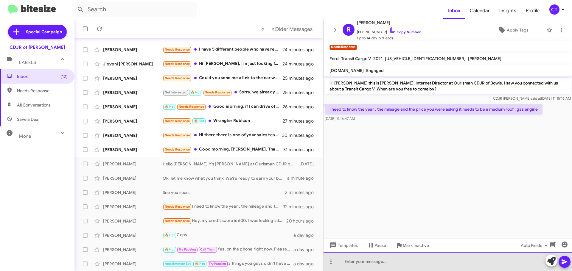
drag, startPoint x: 364, startPoint y: 269, endPoint x: 361, endPoint y: 266, distance: 4.2
click at [363, 268] on div at bounding box center [447, 261] width 248 height 19
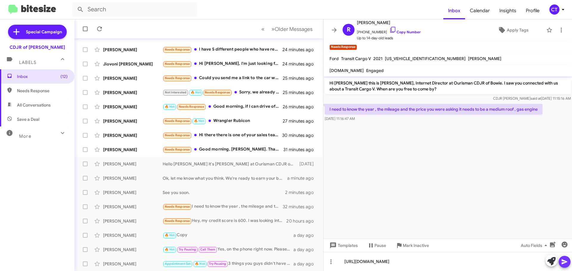
click at [563, 263] on icon at bounding box center [564, 262] width 6 height 5
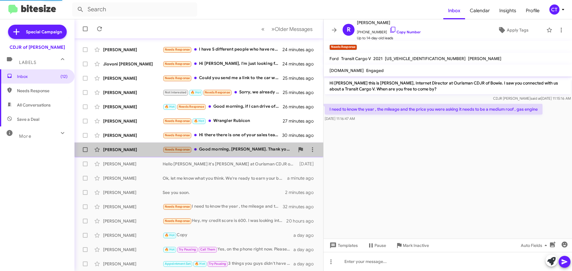
click at [231, 149] on div "Needs Response Good morning, Ms. Taylor. Thank you for following up. At this ti…" at bounding box center [229, 149] width 132 height 7
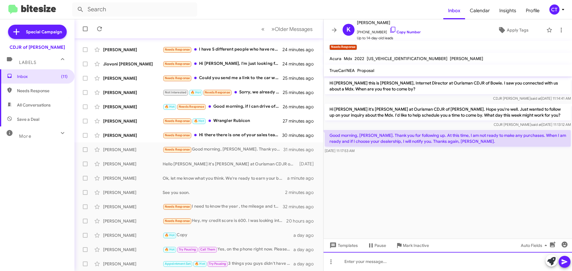
click at [371, 269] on div at bounding box center [447, 261] width 248 height 19
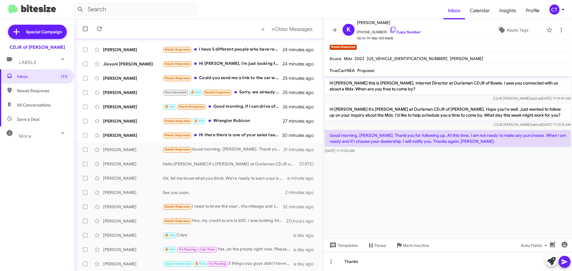
click at [563, 260] on icon at bounding box center [564, 262] width 7 height 7
click at [389, 28] on icon at bounding box center [392, 29] width 7 height 7
click at [229, 137] on div "Needs Response Hi there there is one of your sales team already contacted me an…" at bounding box center [229, 135] width 132 height 7
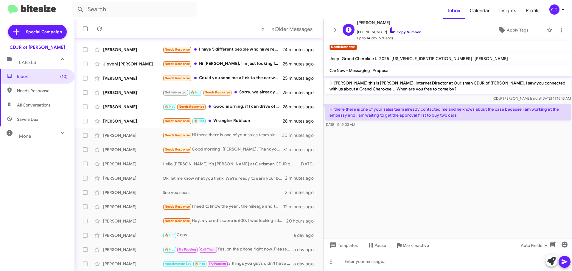
click at [389, 29] on icon at bounding box center [392, 29] width 7 height 7
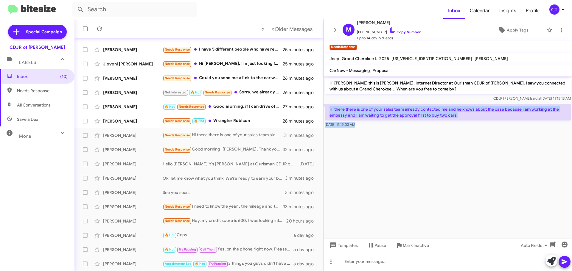
drag, startPoint x: 327, startPoint y: 107, endPoint x: 371, endPoint y: 130, distance: 49.4
click at [371, 130] on cdk-virtual-scroll-viewport "Hi Mohamed this is Ciara Taylor, Internet Director at Ourisman CDJR of Bowie. I…" at bounding box center [447, 158] width 248 height 162
copy div "Hi there there is one of your sales team already contacted me and he knows abou…"
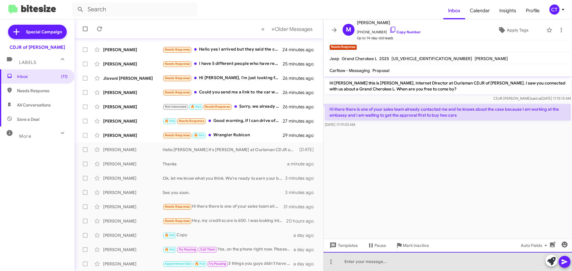
click at [371, 262] on div at bounding box center [447, 261] width 248 height 19
click at [392, 261] on div "Ok, thanks for letting meknow" at bounding box center [447, 261] width 248 height 19
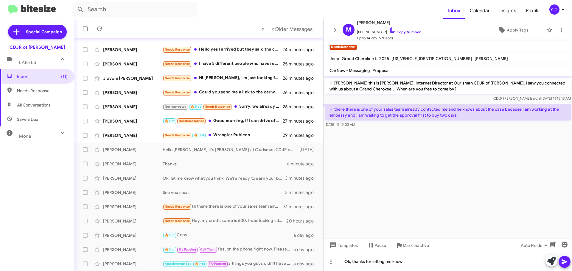
click at [567, 260] on icon at bounding box center [564, 262] width 7 height 7
click at [226, 133] on div "Needs Response 🔥 Hot Wrangler Rubicon" at bounding box center [229, 135] width 132 height 7
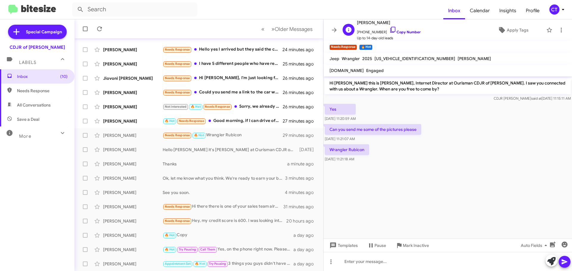
click at [389, 29] on icon at bounding box center [392, 29] width 7 height 7
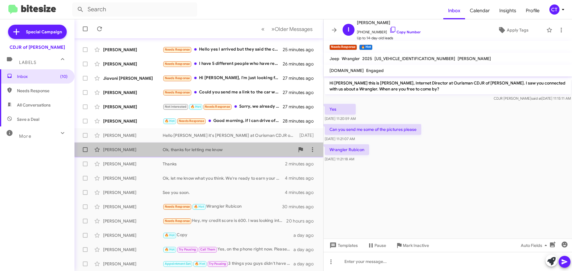
click at [203, 149] on div "Ok, thanks for letting me know" at bounding box center [229, 150] width 132 height 6
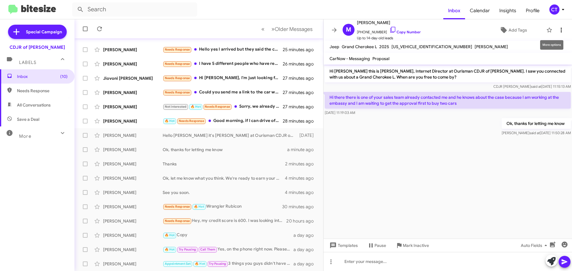
click at [558, 28] on icon at bounding box center [561, 30] width 7 height 7
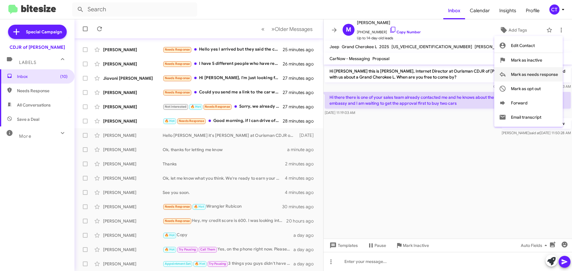
click at [529, 76] on span "Mark as needs response" at bounding box center [534, 74] width 47 height 14
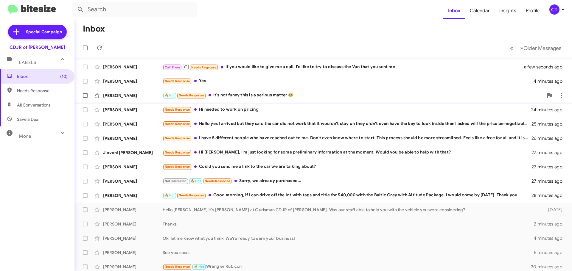
click at [244, 97] on div "🔥 Hot Needs Response It's not funny this is a serious matter 😂" at bounding box center [353, 95] width 381 height 7
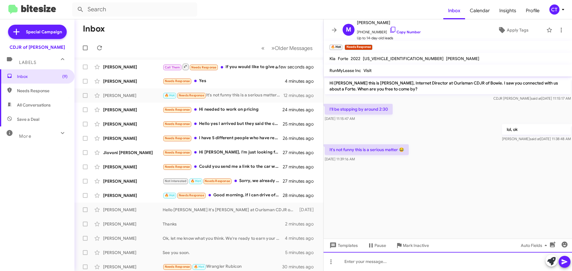
click at [378, 266] on div at bounding box center [447, 261] width 248 height 19
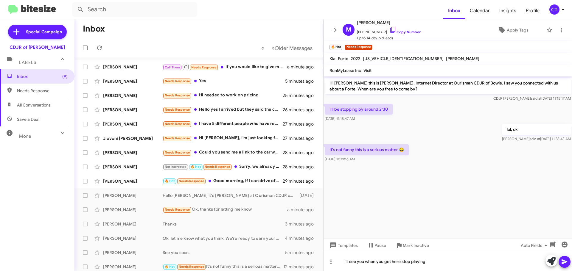
click at [567, 263] on icon at bounding box center [564, 262] width 7 height 7
click at [558, 30] on icon at bounding box center [561, 30] width 7 height 7
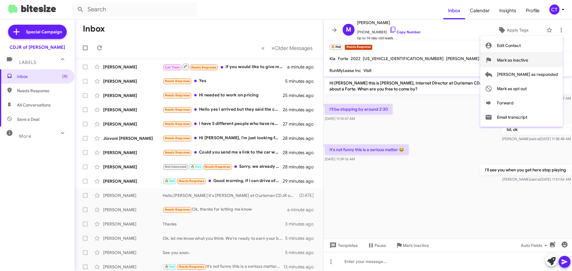
click at [528, 63] on span "Mark as inactive" at bounding box center [512, 60] width 31 height 14
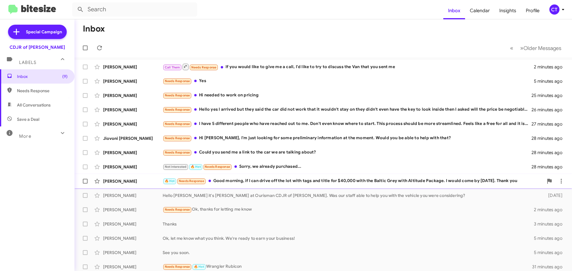
click at [242, 175] on span "Dillion Ainesworth 🔥 Hot Needs Response Good morning, if I can drive off the lo…" at bounding box center [322, 181] width 497 height 14
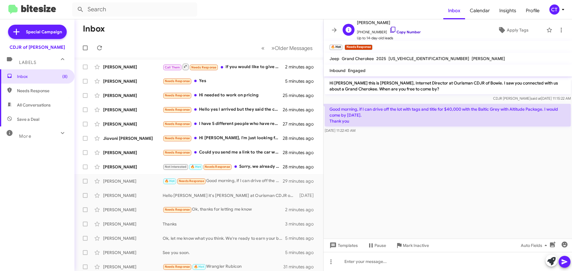
click at [389, 29] on icon at bounding box center [392, 29] width 7 height 7
click at [424, 247] on span "Mark Inactive" at bounding box center [416, 245] width 26 height 11
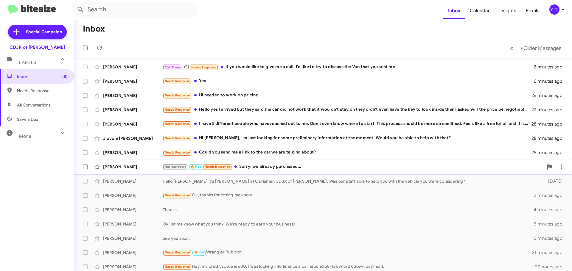
click at [275, 163] on div "Robert Davis Not Interested 🔥 Hot Needs Response Sorry, we already purchased...…" at bounding box center [323, 167] width 488 height 12
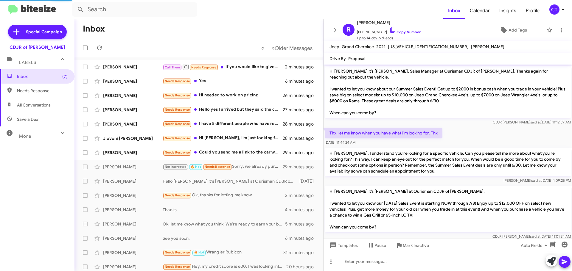
scroll to position [509, 0]
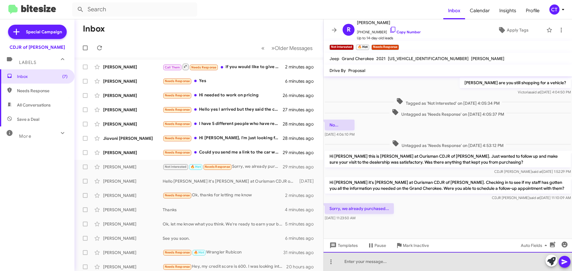
drag, startPoint x: 381, startPoint y: 266, endPoint x: 390, endPoint y: 270, distance: 9.6
click at [382, 266] on div at bounding box center [447, 261] width 248 height 19
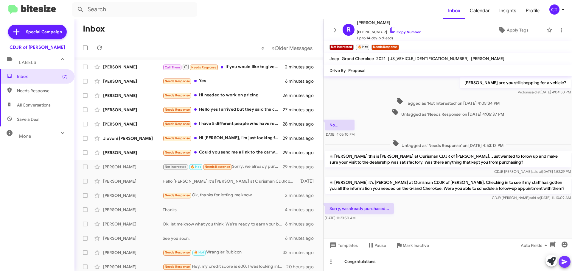
click at [567, 264] on icon at bounding box center [564, 262] width 7 height 7
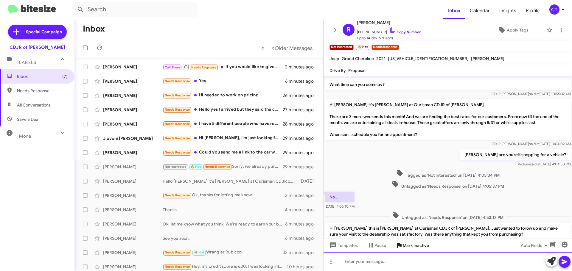
scroll to position [506, 0]
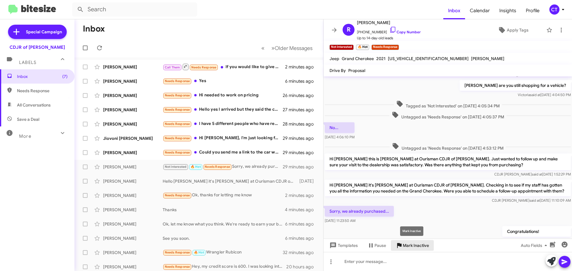
click at [422, 244] on span "Mark Inactive" at bounding box center [416, 245] width 26 height 11
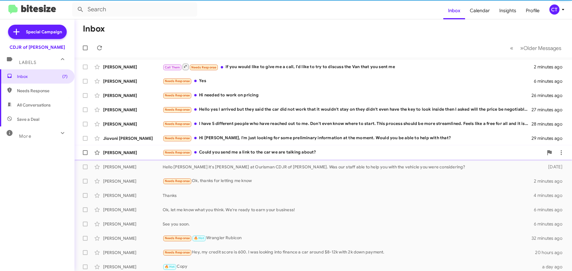
click at [246, 155] on div "Needs Response Could you send me a link to the car we are talking about?" at bounding box center [353, 152] width 381 height 7
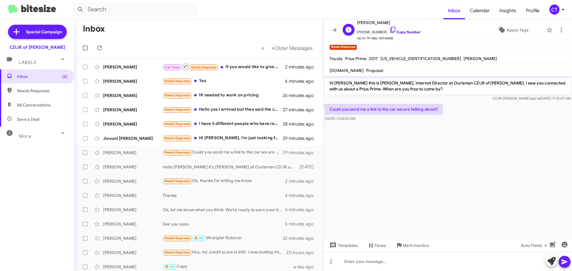
click at [389, 29] on icon at bounding box center [392, 29] width 7 height 7
click at [423, 249] on span "Mark Inactive" at bounding box center [416, 245] width 26 height 11
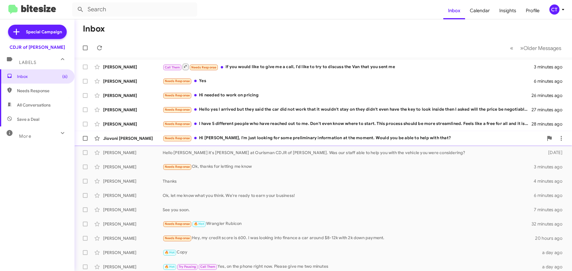
click at [239, 137] on div "Needs Response Hi Ciara, I'm just looking for some preliminary information at t…" at bounding box center [353, 138] width 381 height 7
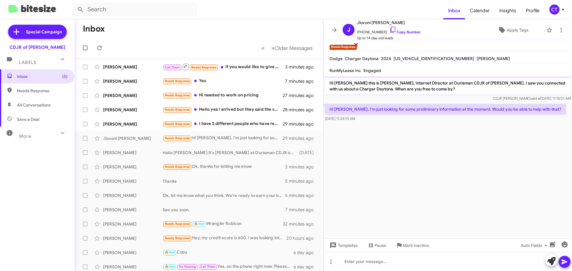
drag, startPoint x: 388, startPoint y: 28, endPoint x: 354, endPoint y: 46, distance: 38.5
click at [389, 28] on icon at bounding box center [392, 29] width 7 height 7
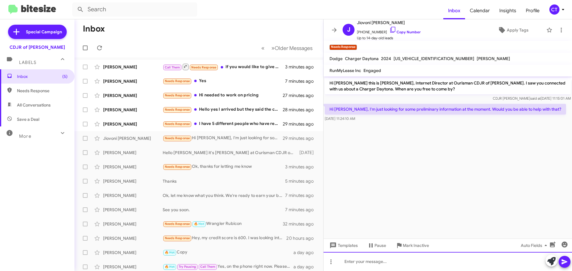
drag, startPoint x: 381, startPoint y: 264, endPoint x: 383, endPoint y: 271, distance: 7.2
click at [381, 266] on div at bounding box center [447, 261] width 248 height 19
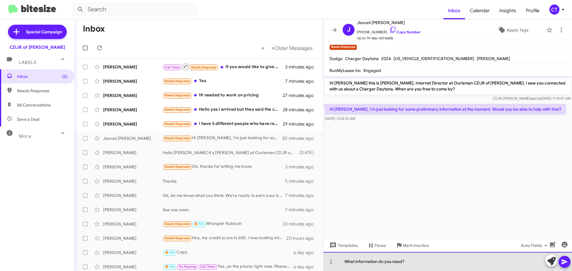
click at [343, 263] on div "What information do you need?" at bounding box center [447, 261] width 248 height 19
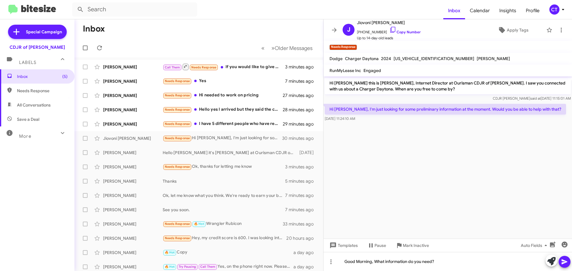
click at [565, 264] on icon at bounding box center [564, 262] width 7 height 7
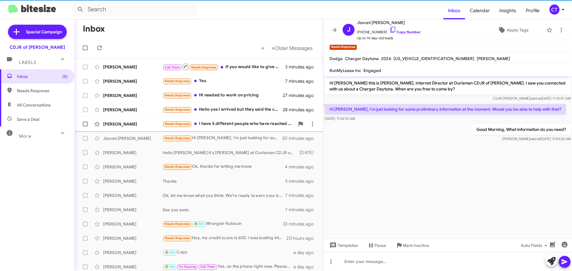
click at [241, 124] on div "Needs Response I have 5 different people who have reached out to me. Don't even…" at bounding box center [229, 124] width 132 height 7
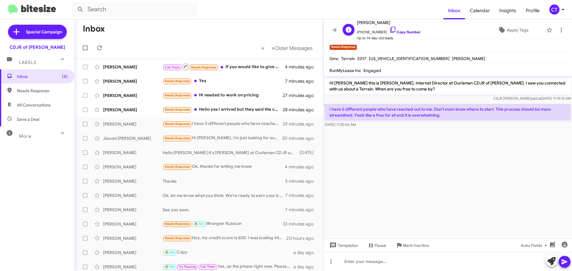
click at [389, 30] on icon at bounding box center [392, 29] width 7 height 7
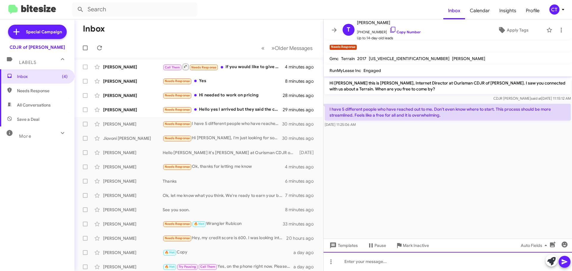
drag, startPoint x: 354, startPoint y: 264, endPoint x: 365, endPoint y: 267, distance: 11.0
click at [355, 264] on div at bounding box center [447, 261] width 248 height 19
click at [375, 260] on div "I'll let" at bounding box center [447, 261] width 248 height 19
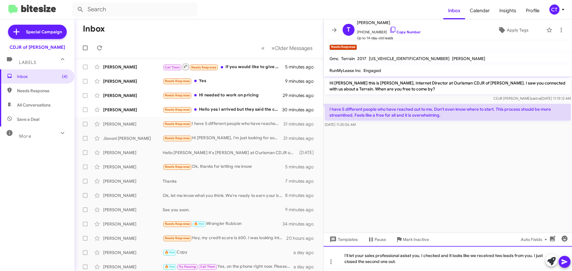
click at [404, 257] on div "I'll let your sales professional asisst you. I checked and it looks like we rec…" at bounding box center [447, 258] width 248 height 25
click at [410, 256] on div "I'll let your sales professional assisst you. I checked and it looks like we re…" at bounding box center [447, 258] width 248 height 25
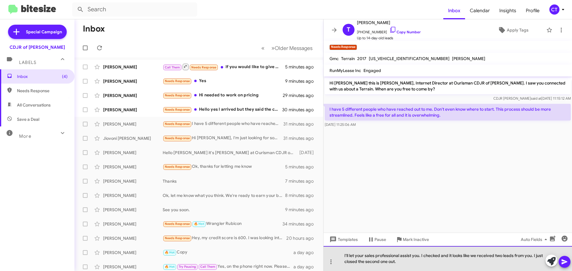
click at [407, 268] on div "I'll let your sales professional assist you. I checked and it looks like we rec…" at bounding box center [447, 258] width 248 height 25
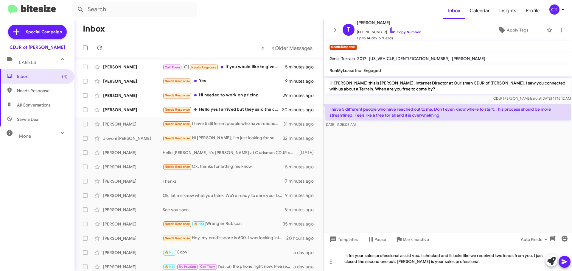
drag, startPoint x: 561, startPoint y: 262, endPoint x: 556, endPoint y: 263, distance: 5.1
click at [561, 262] on icon at bounding box center [564, 262] width 7 height 7
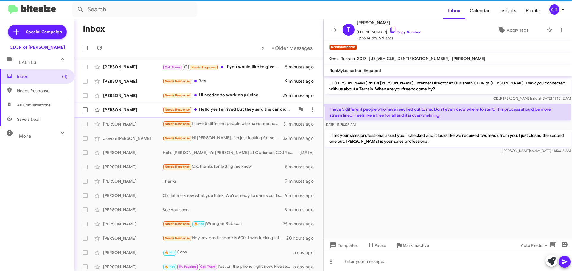
click at [236, 112] on div "Needs Response Hello yes I arrived but they said the car did not work that it w…" at bounding box center [229, 109] width 132 height 7
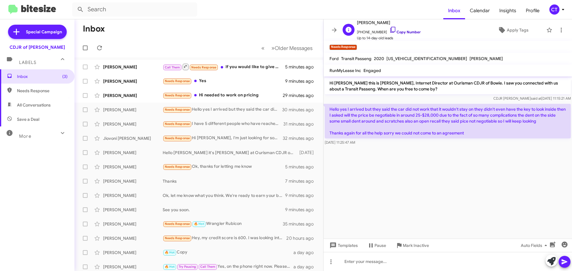
click at [389, 29] on icon at bounding box center [392, 29] width 7 height 7
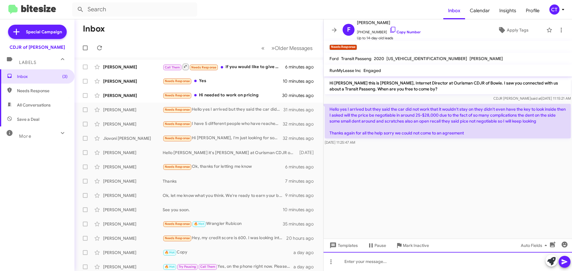
click at [403, 268] on div at bounding box center [447, 261] width 248 height 19
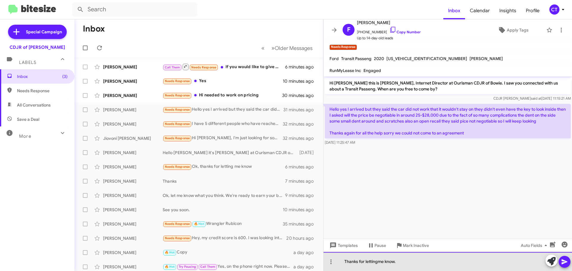
click at [378, 263] on div "Thanks for lettingme know." at bounding box center [447, 261] width 248 height 19
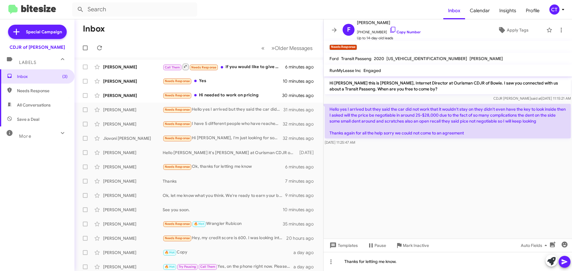
click at [566, 260] on icon at bounding box center [564, 262] width 7 height 7
drag, startPoint x: 326, startPoint y: 108, endPoint x: 420, endPoint y: 130, distance: 96.4
click at [443, 143] on div "Hello yes I arrived but they said the car did not work that it wouldn't stay on…" at bounding box center [448, 125] width 246 height 42
copy div "Hello yes I arrived but they said the car did not work that it wouldn't stay on…"
click at [418, 248] on span "Mark Inactive" at bounding box center [416, 245] width 26 height 11
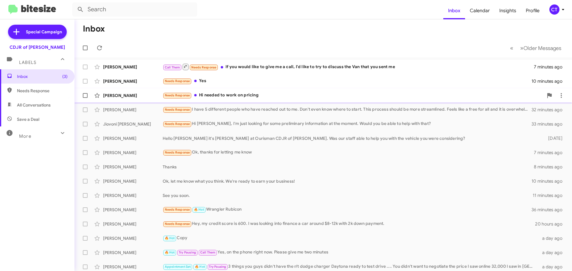
click at [228, 100] on div "Cindy Falcone Needs Response Hi needed to work on pricing 30 minutes ago" at bounding box center [323, 96] width 488 height 12
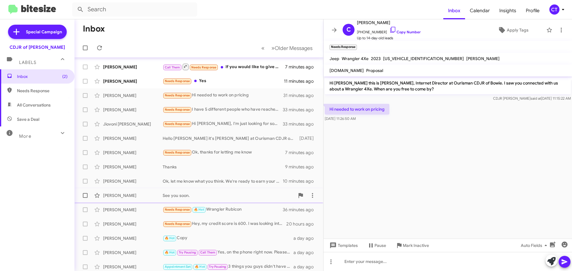
scroll to position [3, 0]
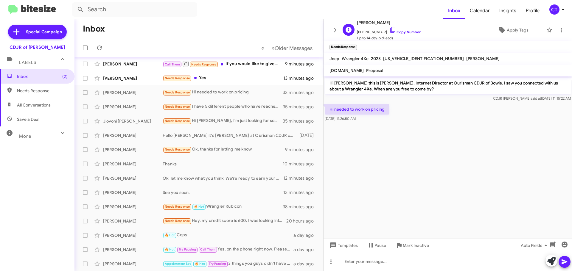
drag, startPoint x: 386, startPoint y: 31, endPoint x: 385, endPoint y: 35, distance: 4.3
click at [389, 31] on icon at bounding box center [392, 29] width 7 height 7
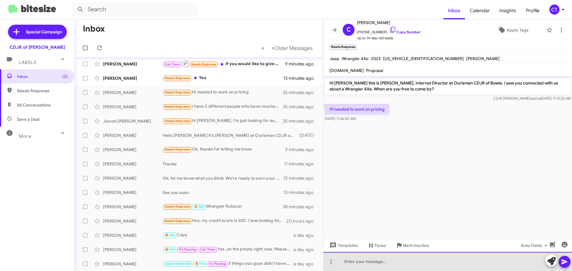
click at [410, 269] on div at bounding box center [447, 261] width 248 height 19
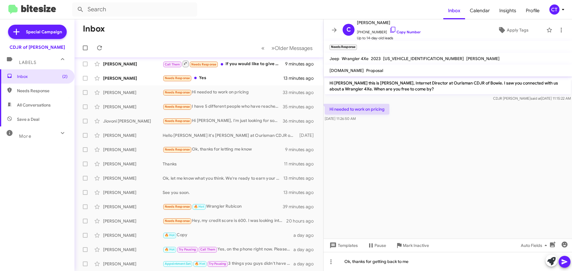
click at [567, 263] on icon at bounding box center [564, 262] width 7 height 7
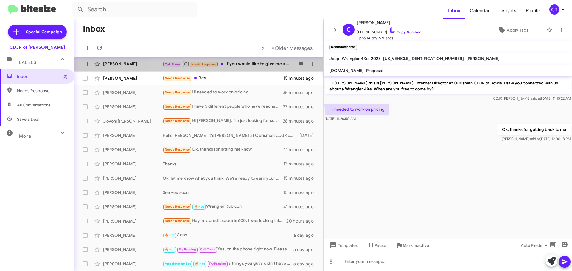
click at [231, 68] on div "Randy Spence Call Them Needs Response If you would like to give me a call, I'd …" at bounding box center [198, 64] width 239 height 12
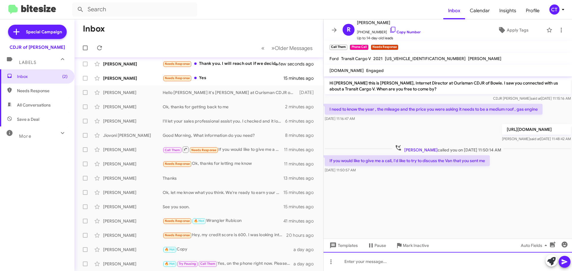
click at [367, 264] on div at bounding box center [447, 261] width 248 height 19
click at [570, 268] on div "Yes, DeWayne will be reaching out to you soon." at bounding box center [447, 261] width 248 height 19
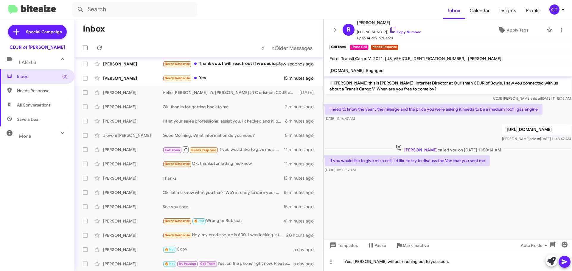
click at [565, 265] on icon at bounding box center [564, 262] width 7 height 7
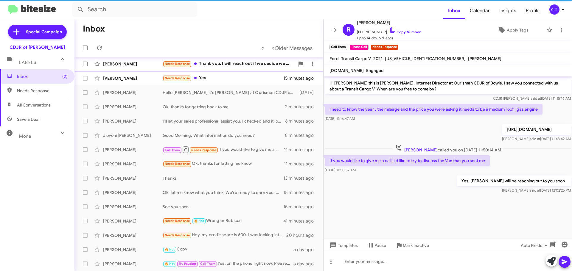
click at [238, 67] on div "Needs Response Thank you. I will reach out if we decide we want to test drive o…" at bounding box center [229, 63] width 132 height 7
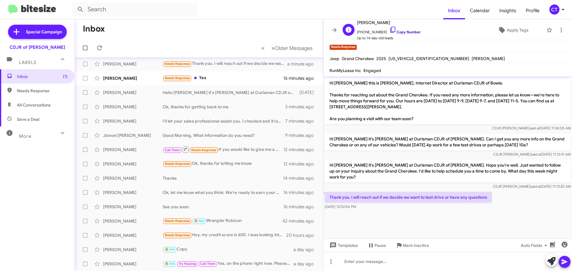
click at [389, 28] on icon at bounding box center [392, 29] width 7 height 7
click at [389, 30] on icon at bounding box center [392, 29] width 7 height 7
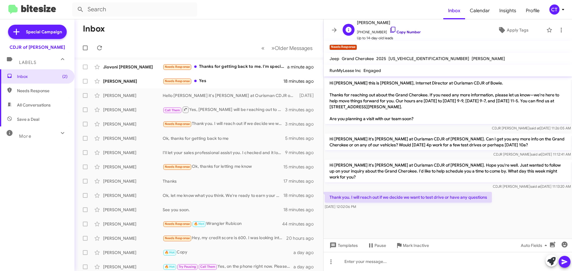
click at [389, 28] on icon at bounding box center [392, 29] width 7 height 7
drag, startPoint x: 490, startPoint y: 188, endPoint x: 441, endPoint y: 190, distance: 49.2
click at [441, 192] on p "Thank you. I will reach out if we decide we want to test drive or have any ques…" at bounding box center [408, 197] width 167 height 11
drag, startPoint x: 409, startPoint y: 215, endPoint x: 346, endPoint y: 200, distance: 65.1
click at [409, 215] on cdk-virtual-scroll-viewport "Hi Valerie this is Ciara Taylor, Internet Director at Ourisman CDJR of Bowie. T…" at bounding box center [447, 158] width 248 height 162
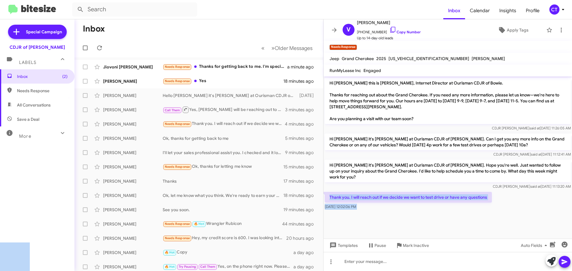
drag, startPoint x: 329, startPoint y: 190, endPoint x: 329, endPoint y: 195, distance: 5.4
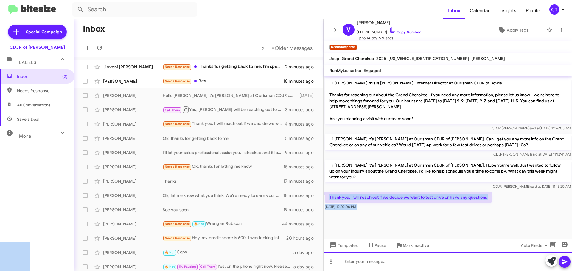
drag, startPoint x: 362, startPoint y: 263, endPoint x: 369, endPoint y: 265, distance: 7.7
click at [362, 263] on div at bounding box center [447, 261] width 248 height 19
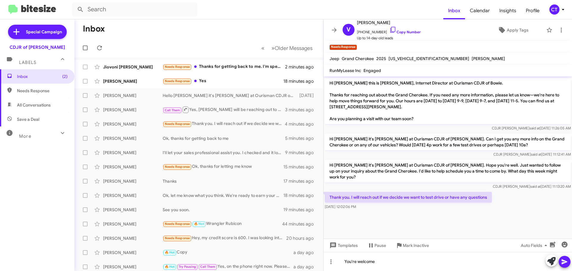
click at [566, 264] on icon at bounding box center [564, 262] width 7 height 7
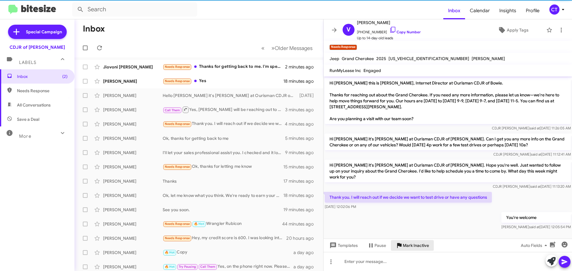
click at [423, 243] on span "Mark Inactive" at bounding box center [416, 245] width 26 height 11
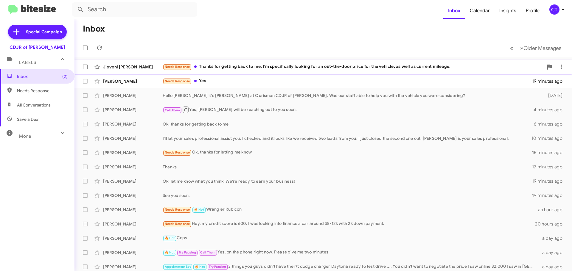
click at [232, 65] on div "Needs Response Thanks for getting back to me. I'm specifically looking for an o…" at bounding box center [353, 66] width 381 height 7
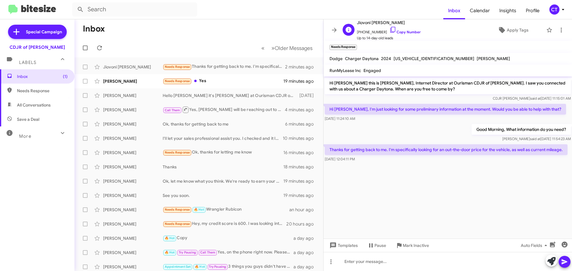
drag, startPoint x: 387, startPoint y: 29, endPoint x: 375, endPoint y: 35, distance: 13.2
click at [389, 29] on icon at bounding box center [392, 29] width 7 height 7
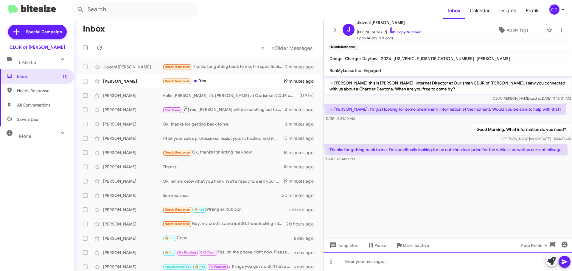
click at [423, 269] on div at bounding box center [447, 261] width 248 height 19
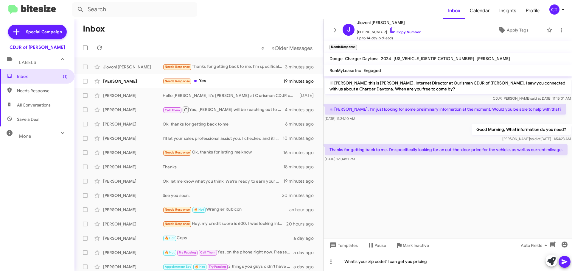
click at [561, 260] on icon at bounding box center [564, 262] width 7 height 7
click at [212, 83] on div "Needs Response Yes" at bounding box center [229, 81] width 132 height 7
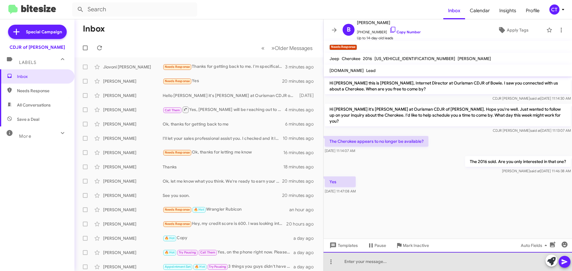
click at [377, 267] on div at bounding box center [447, 261] width 248 height 19
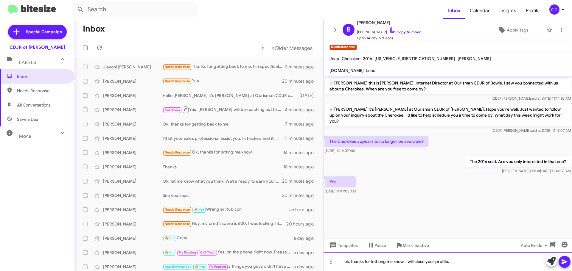
drag, startPoint x: 381, startPoint y: 263, endPoint x: 383, endPoint y: 270, distance: 7.5
click at [380, 262] on div "ok, thanks for lettiong me know. I will close your profile." at bounding box center [447, 261] width 248 height 19
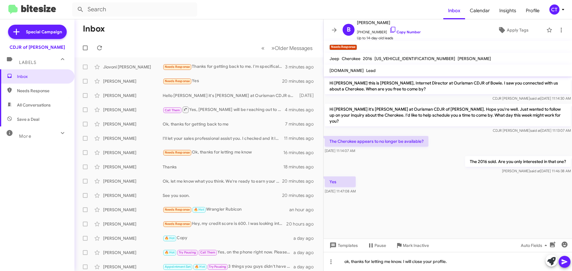
click at [563, 262] on icon at bounding box center [564, 262] width 7 height 7
click at [389, 27] on icon at bounding box center [392, 29] width 7 height 7
click at [414, 246] on span "Mark Inactive" at bounding box center [416, 245] width 26 height 11
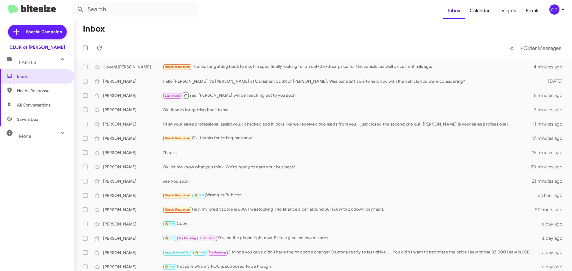
click at [564, 10] on icon at bounding box center [562, 9] width 7 height 7
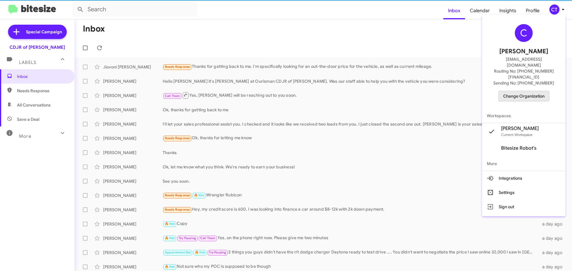
click at [526, 91] on span "Change Organization" at bounding box center [523, 96] width 41 height 10
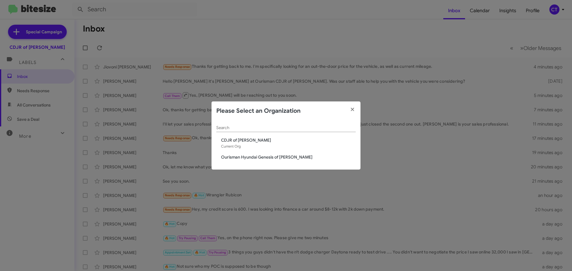
click at [246, 158] on span "Ourisman Hyundai Genesis of [PERSON_NAME]" at bounding box center [288, 157] width 135 height 6
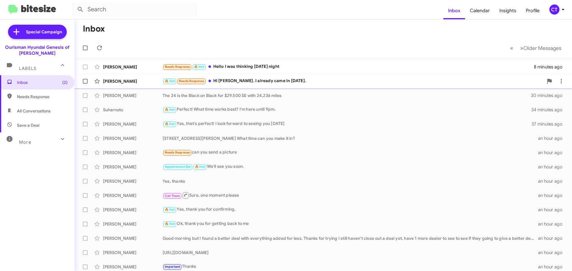
click at [235, 85] on div "[PERSON_NAME] 🔥 Hot Needs Response Hi [PERSON_NAME]. I already came in [DATE]. …" at bounding box center [323, 81] width 488 height 12
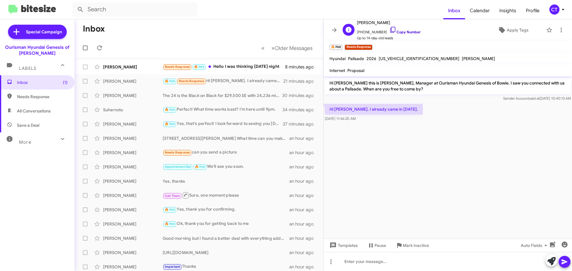
click at [389, 29] on icon at bounding box center [392, 29] width 7 height 7
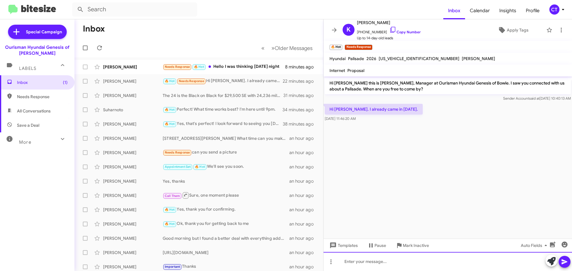
click at [385, 266] on div at bounding box center [447, 261] width 248 height 19
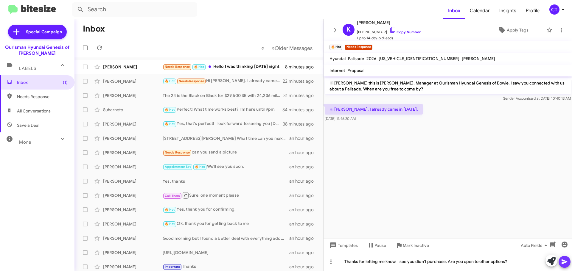
click at [561, 261] on icon at bounding box center [564, 262] width 7 height 7
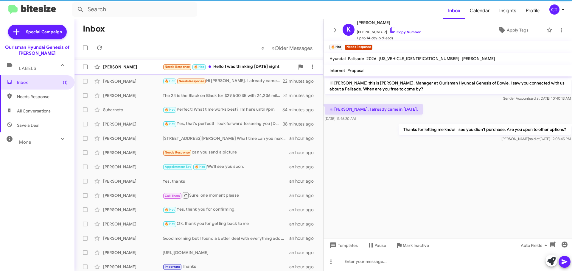
click at [251, 67] on div "Needs Response 🔥 Hot Hello I was thinking Friday night" at bounding box center [229, 66] width 132 height 7
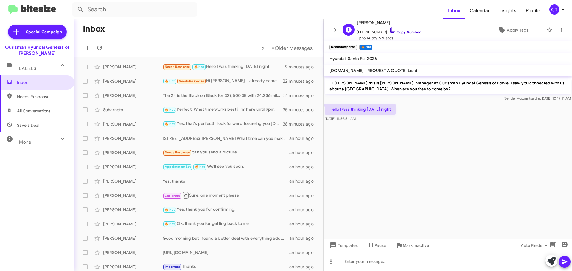
click at [389, 29] on icon at bounding box center [392, 29] width 7 height 7
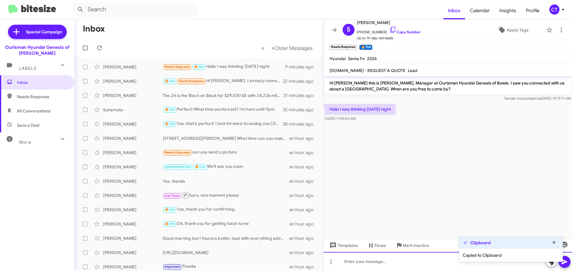
click at [356, 262] on div at bounding box center [447, 261] width 248 height 19
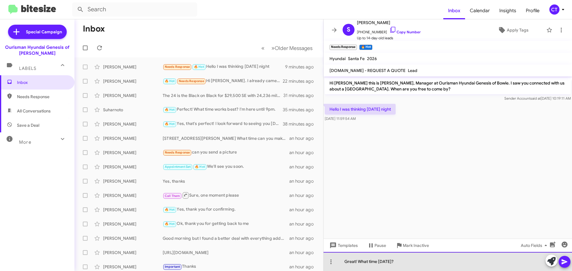
drag, startPoint x: 412, startPoint y: 261, endPoint x: 359, endPoint y: 264, distance: 53.1
click at [359, 264] on div "Great! What time on Friday?" at bounding box center [447, 261] width 248 height 19
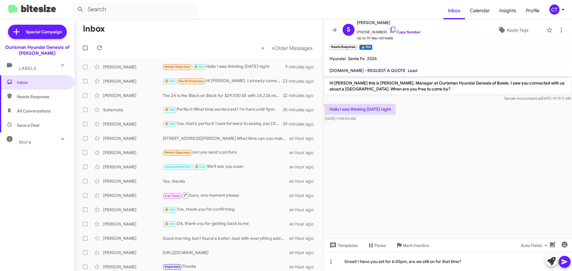
click at [563, 266] on span at bounding box center [564, 262] width 7 height 12
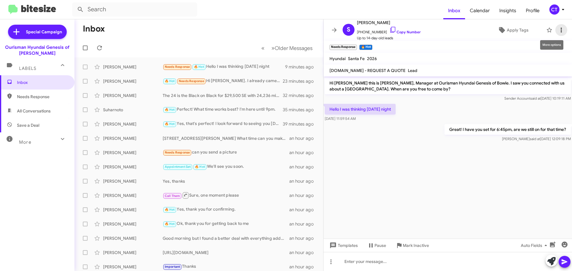
click at [559, 29] on icon at bounding box center [561, 30] width 7 height 7
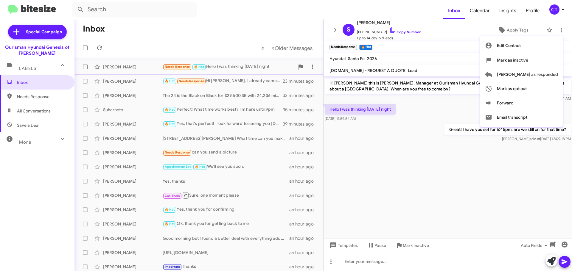
click at [544, 71] on span "Mark as responded" at bounding box center [527, 74] width 61 height 14
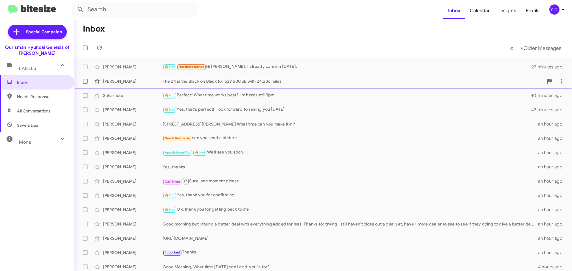
drag, startPoint x: 260, startPoint y: 70, endPoint x: 246, endPoint y: 75, distance: 15.0
click at [260, 69] on div "🔥 Hot Needs Response Hi Ciara. I already came in on Monday." at bounding box center [347, 66] width 369 height 7
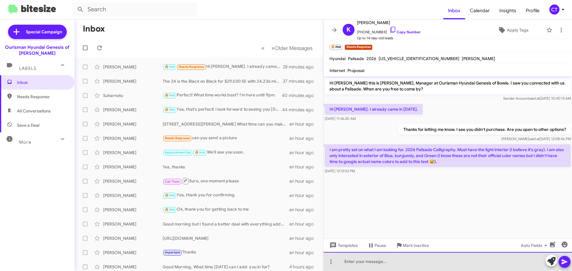
click at [366, 259] on div at bounding box center [447, 261] width 248 height 19
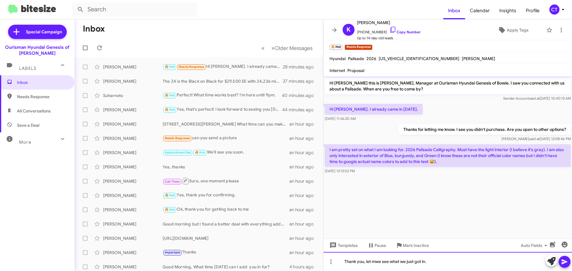
click at [378, 263] on div "Thank you, let mwe see what we just got in." at bounding box center [447, 261] width 248 height 19
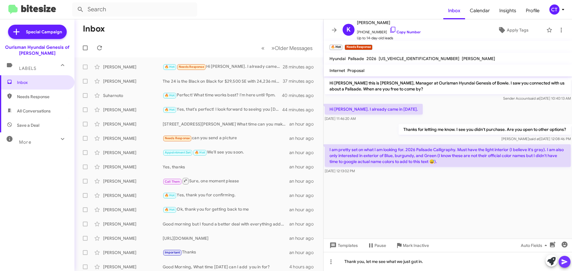
drag, startPoint x: 569, startPoint y: 261, endPoint x: 460, endPoint y: 223, distance: 114.8
click at [568, 261] on button at bounding box center [564, 262] width 12 height 12
drag, startPoint x: 326, startPoint y: 149, endPoint x: 366, endPoint y: 171, distance: 45.5
click at [366, 171] on div "I am pretty set on what I am looking for. 2026 Palisade Calligraphy. Must have …" at bounding box center [448, 159] width 246 height 30
copy div "I am pretty set on what I am looking for. 2026 Palisade Calligraphy. Must have …"
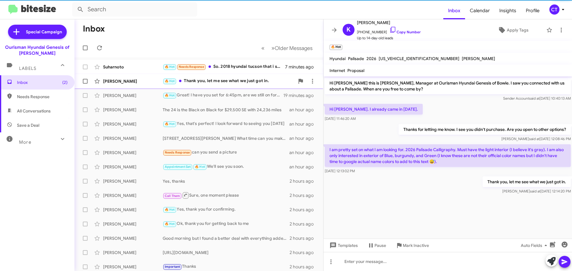
click at [219, 84] on div "🔥 Hot Thank you, let me see what we just got in." at bounding box center [229, 81] width 132 height 7
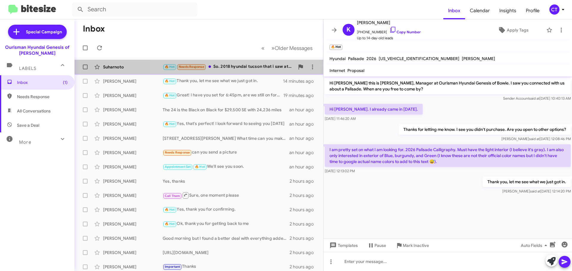
click at [249, 71] on div "Suharnoto 🔥 Hot Needs Response So. 2018 hyundai tucson that i saw at [GEOGRAPHI…" at bounding box center [198, 67] width 239 height 12
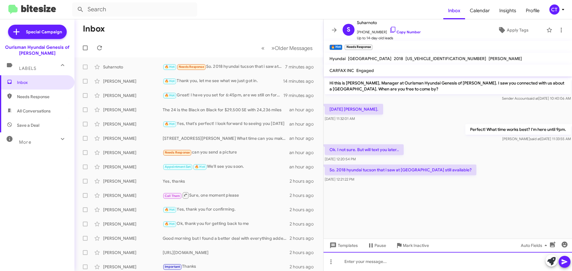
click at [409, 265] on div at bounding box center [447, 261] width 248 height 19
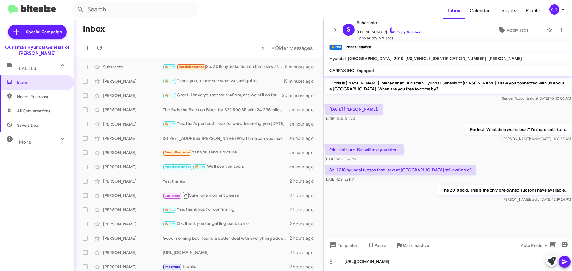
click at [568, 267] on button at bounding box center [564, 262] width 12 height 12
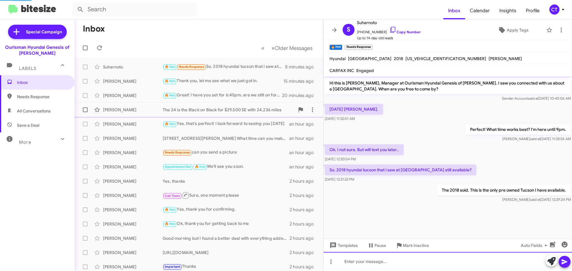
scroll to position [2, 0]
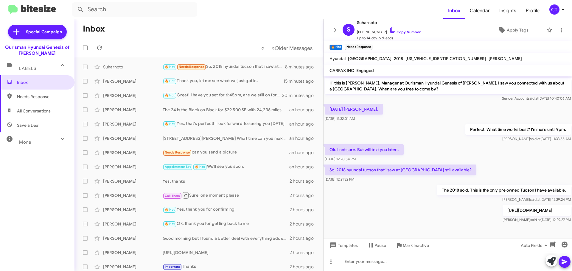
click at [554, 9] on div "CT" at bounding box center [554, 9] width 10 height 10
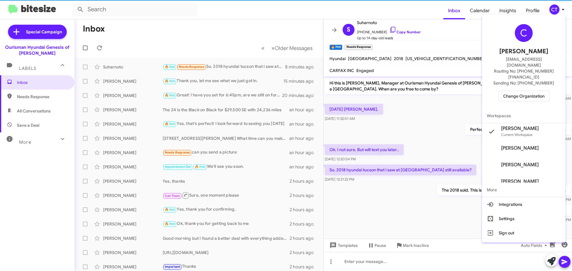
click at [518, 91] on span "Change Organization" at bounding box center [523, 96] width 41 height 10
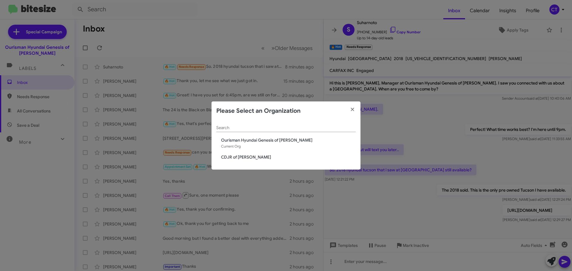
click at [224, 157] on span "CDJR of [PERSON_NAME]" at bounding box center [288, 157] width 135 height 6
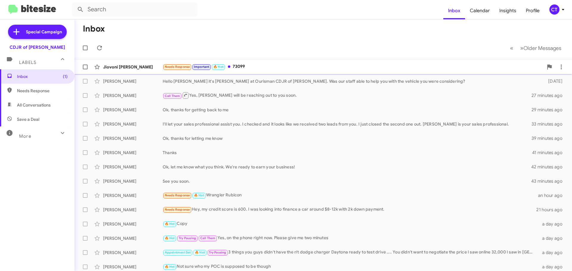
click at [292, 70] on div "Needs Response Important 🔥 Hot 73099" at bounding box center [353, 66] width 381 height 7
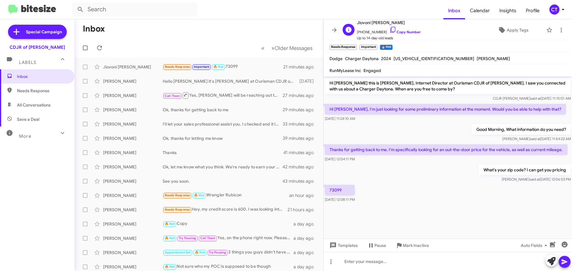
drag, startPoint x: 389, startPoint y: 30, endPoint x: 383, endPoint y: 31, distance: 6.4
click at [389, 30] on icon at bounding box center [392, 29] width 7 height 7
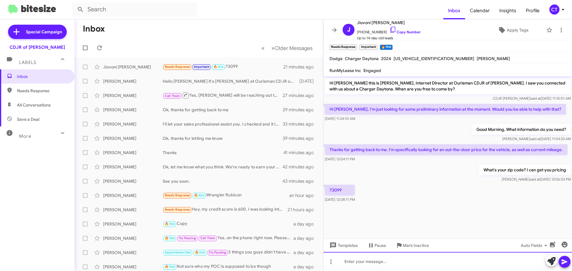
click at [376, 266] on div at bounding box center [447, 261] width 248 height 19
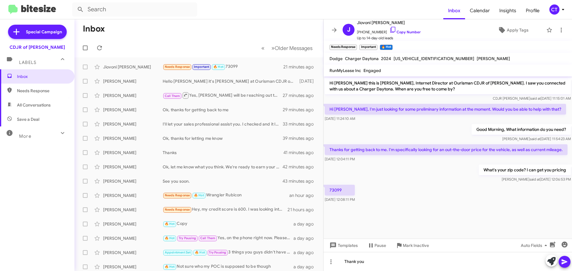
click at [565, 266] on span at bounding box center [564, 262] width 7 height 12
click at [562, 10] on icon at bounding box center [563, 9] width 2 height 1
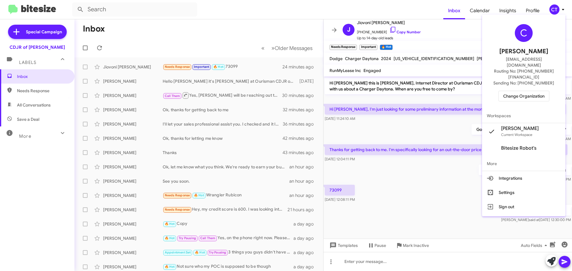
click at [517, 91] on span "Change Organization" at bounding box center [523, 96] width 41 height 10
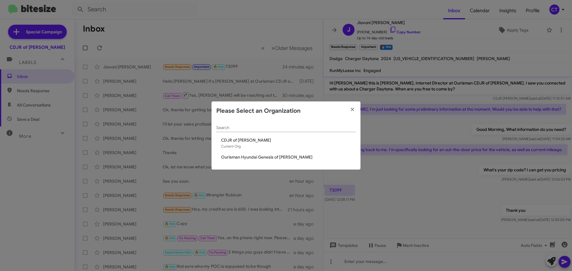
click at [245, 158] on span "Ourisman Hyundai Genesis of [PERSON_NAME]" at bounding box center [288, 157] width 135 height 6
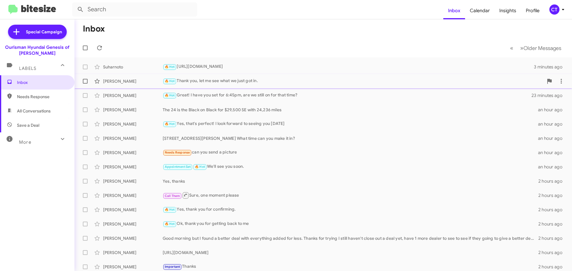
click at [213, 82] on div "🔥 Hot Thank you, let me see what we just got in." at bounding box center [353, 81] width 381 height 7
